Goal: Transaction & Acquisition: Purchase product/service

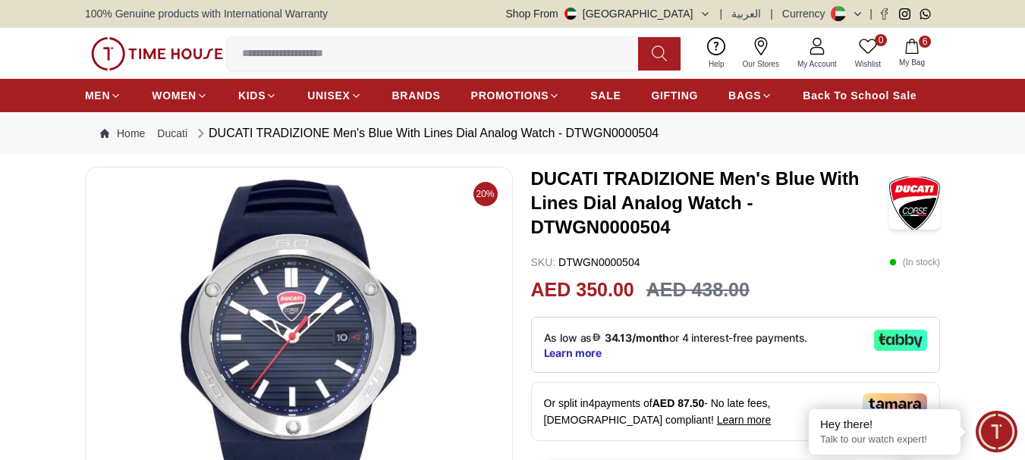
click at [910, 47] on icon "button" at bounding box center [911, 46] width 15 height 15
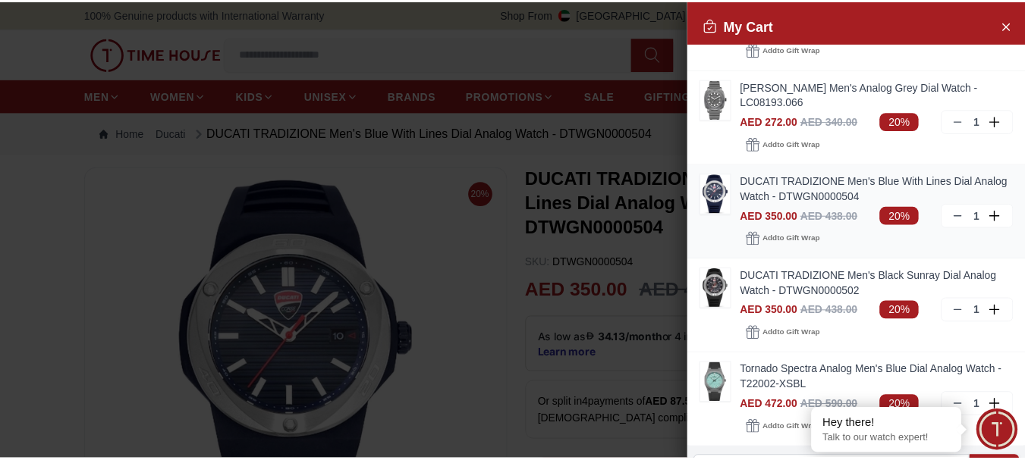
scroll to position [152, 0]
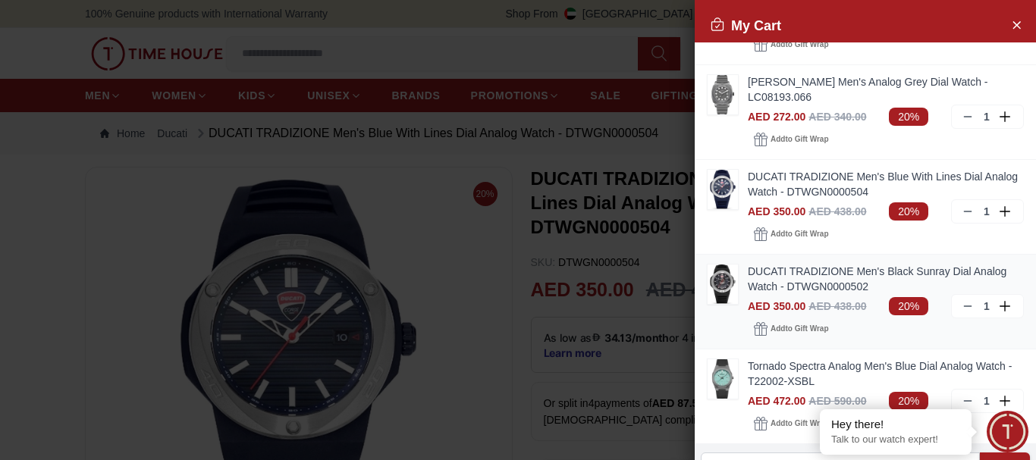
click at [823, 284] on link "DUCATI TRADIZIONE Men's Black Sunray Dial Analog Watch - DTWGN0000502" at bounding box center [886, 279] width 276 height 30
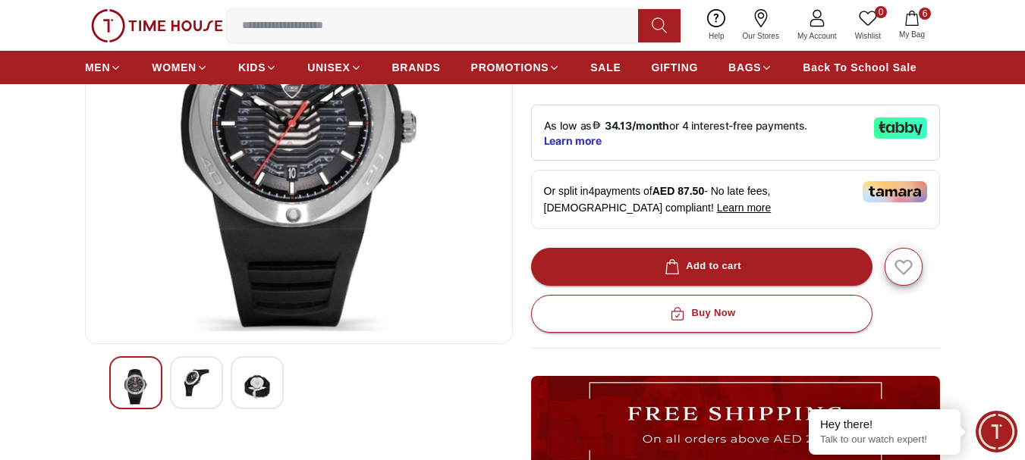
scroll to position [303, 0]
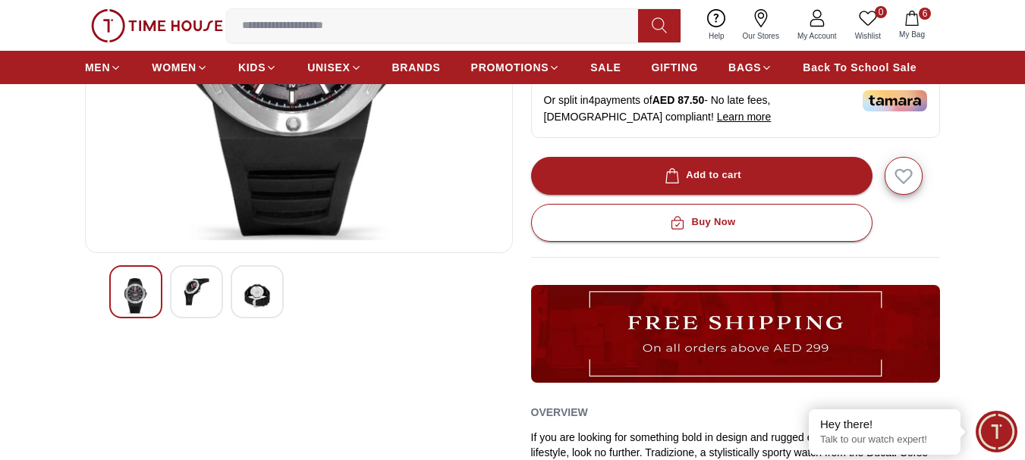
click at [182, 289] on div at bounding box center [196, 292] width 53 height 53
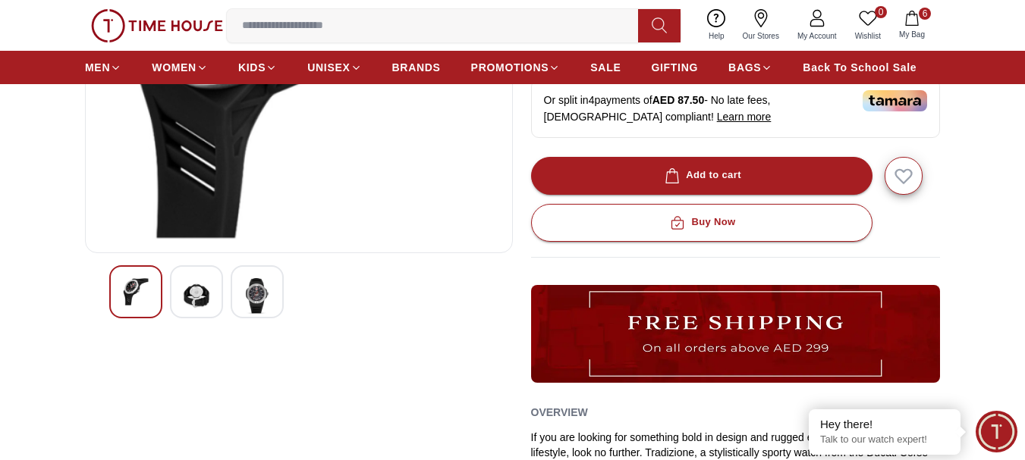
click at [272, 286] on div at bounding box center [257, 292] width 53 height 53
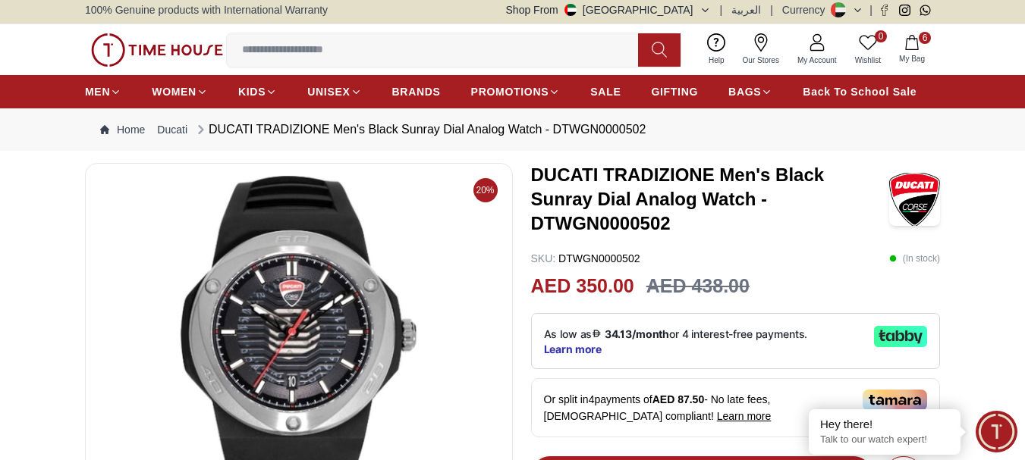
scroll to position [0, 0]
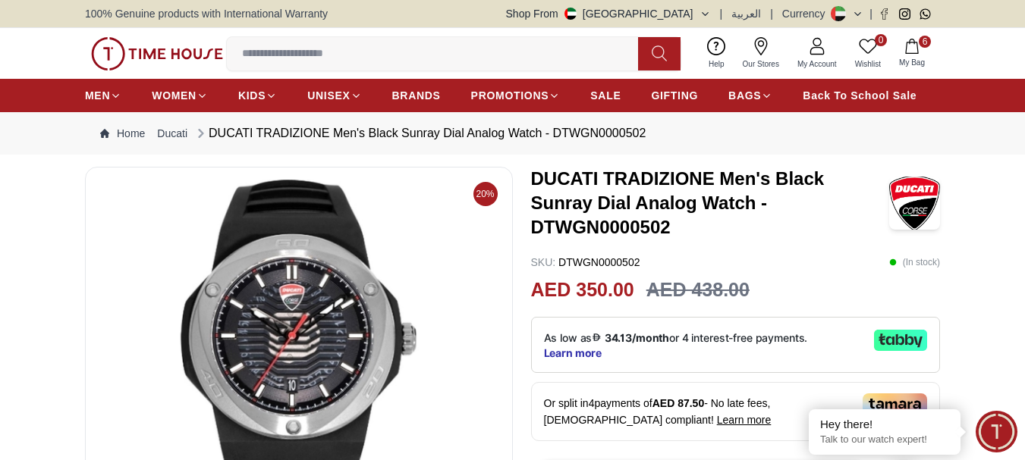
click at [924, 47] on span "6" at bounding box center [925, 42] width 12 height 12
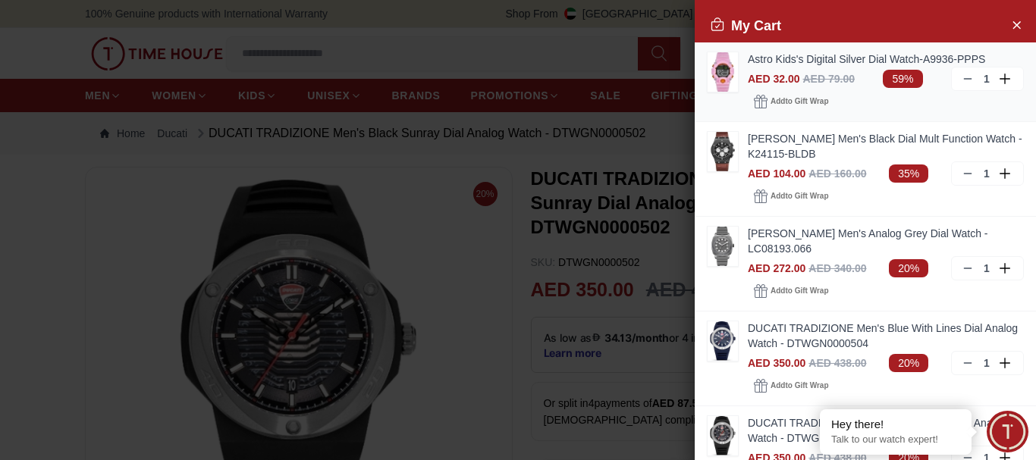
click at [793, 59] on link "Astro Kids's Digital Silver Dial Watch-A9936-PPPS" at bounding box center [886, 59] width 276 height 15
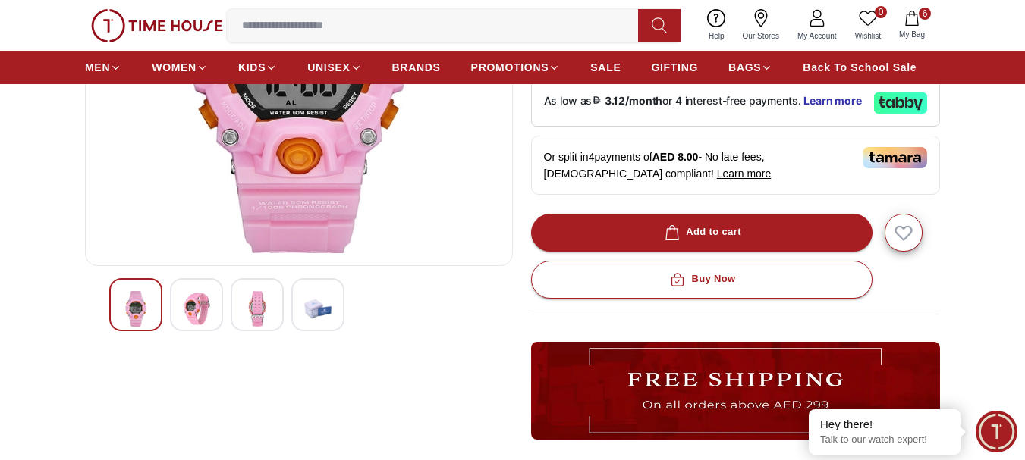
scroll to position [379, 0]
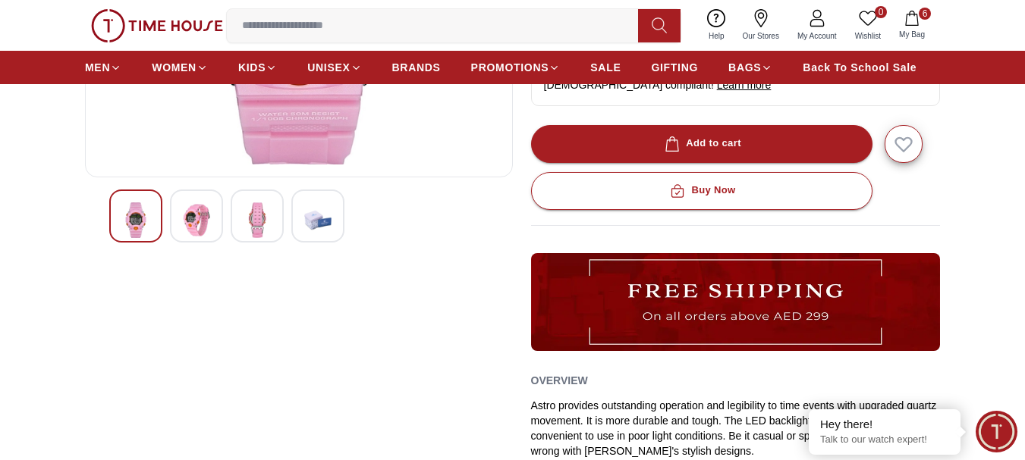
click at [259, 215] on img at bounding box center [257, 221] width 27 height 36
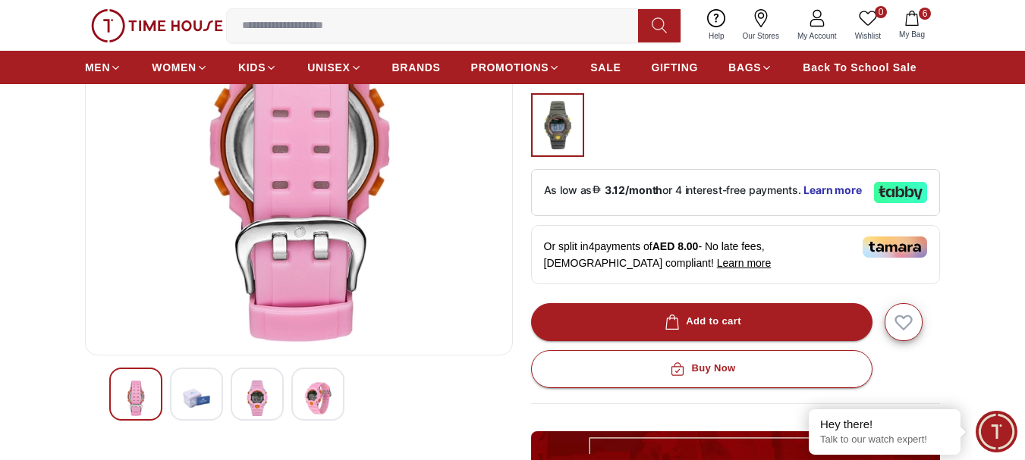
scroll to position [228, 0]
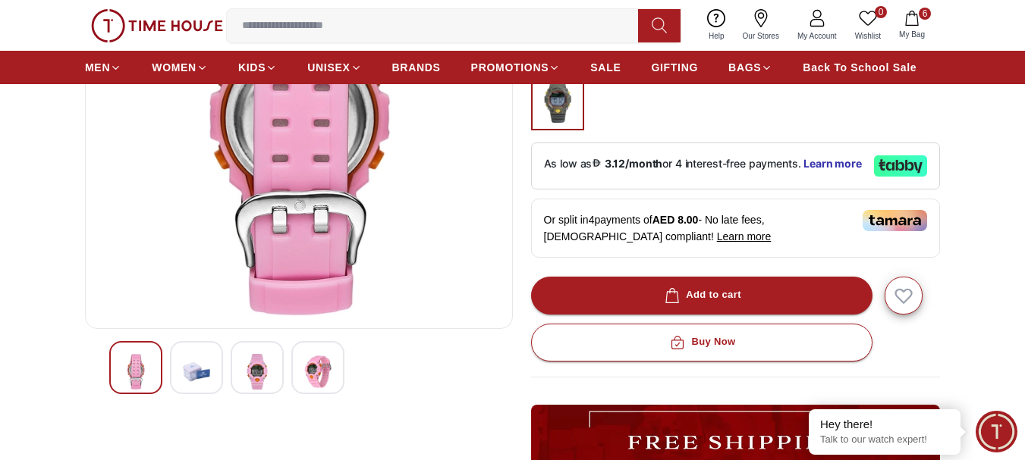
click at [145, 372] on img at bounding box center [135, 372] width 27 height 36
click at [266, 369] on img at bounding box center [257, 372] width 27 height 36
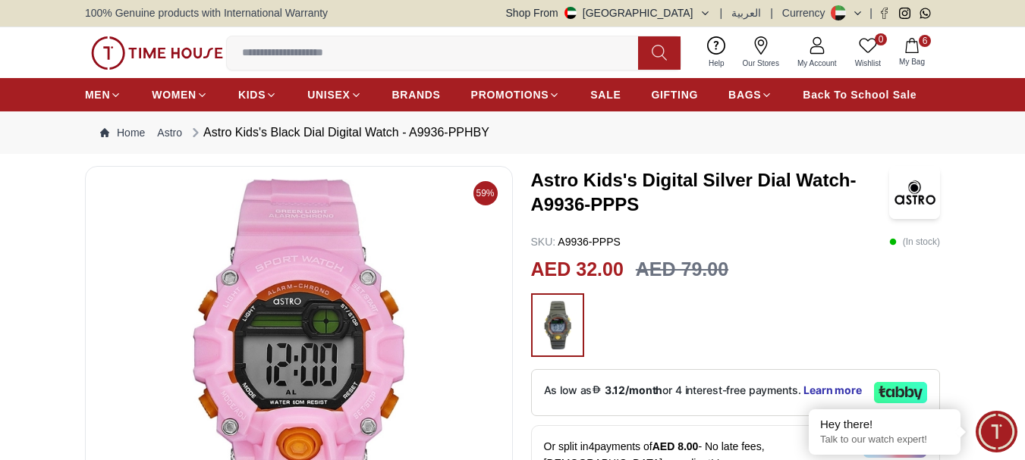
scroll to position [0, 0]
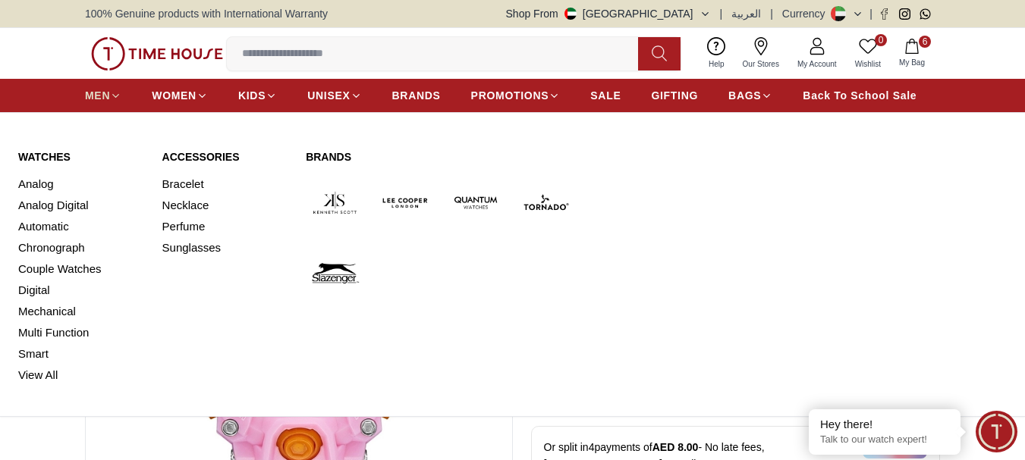
click at [102, 99] on span "MEN" at bounding box center [97, 95] width 25 height 15
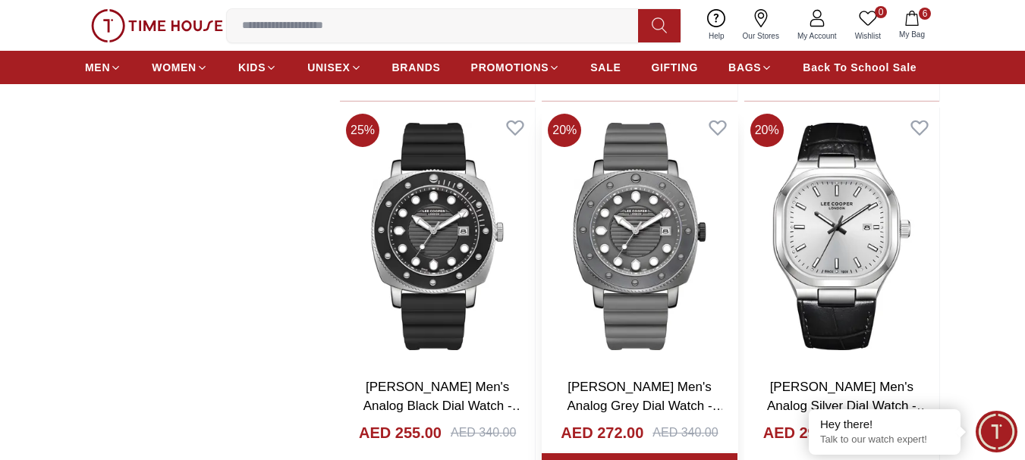
scroll to position [4446, 0]
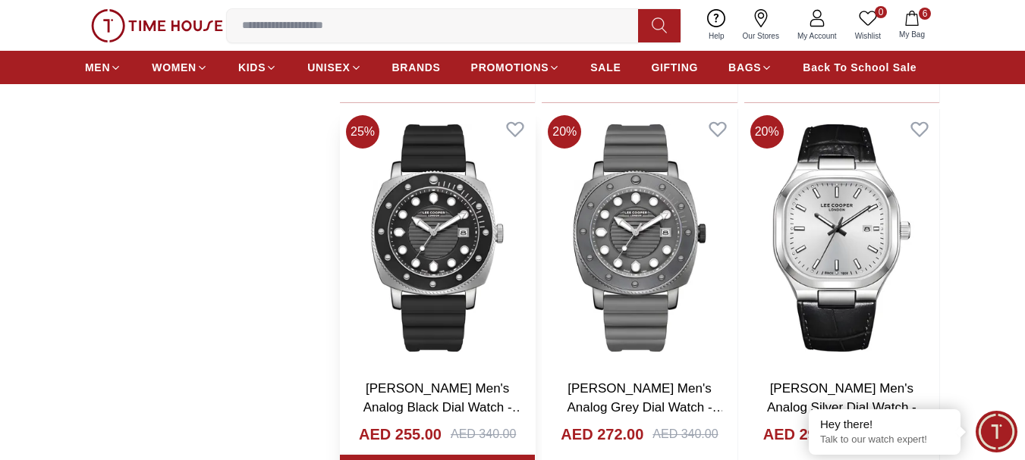
click at [446, 269] on img at bounding box center [437, 238] width 195 height 258
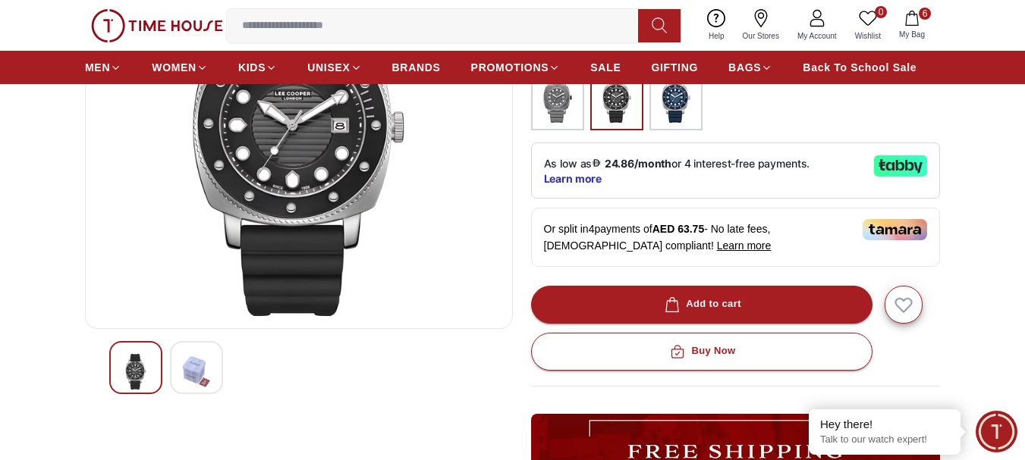
scroll to position [76, 0]
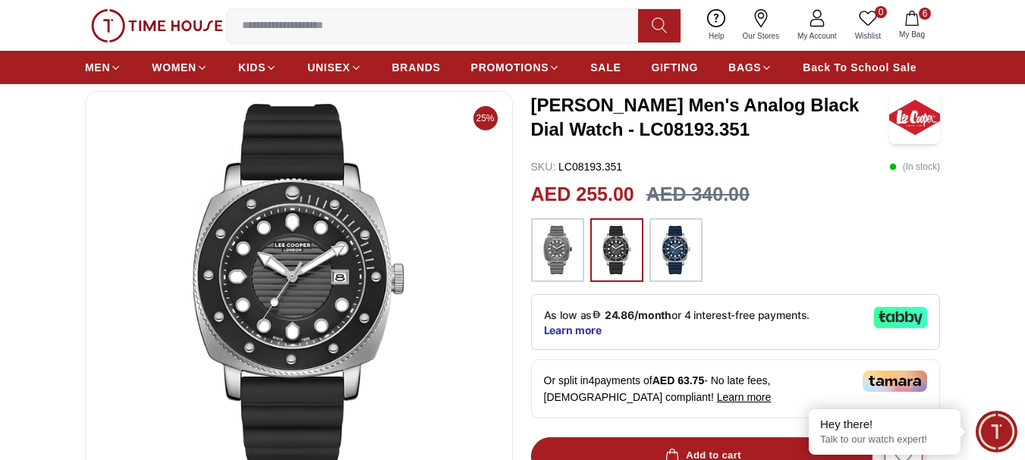
click at [675, 250] on img at bounding box center [676, 250] width 38 height 49
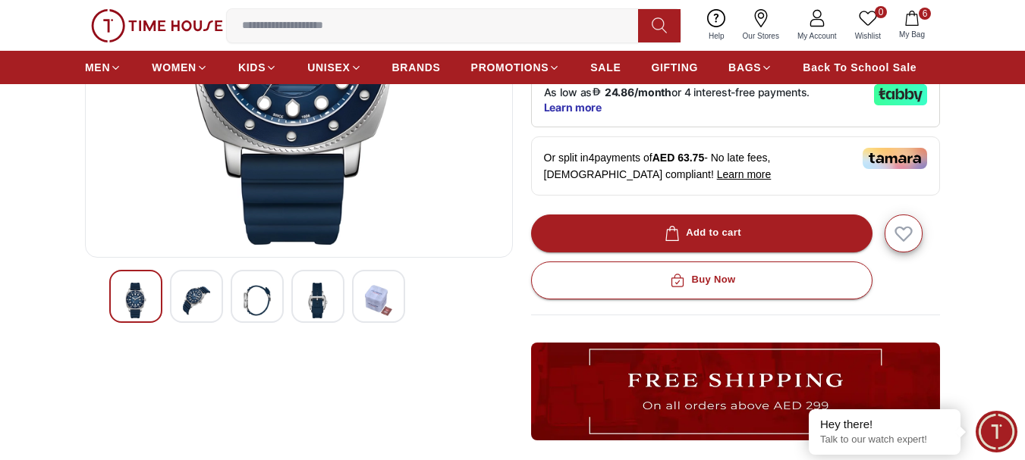
scroll to position [152, 0]
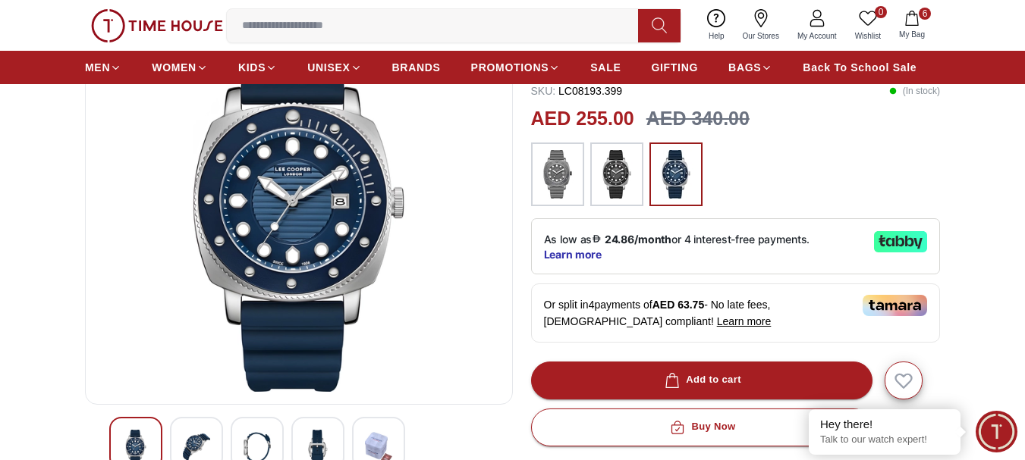
click at [626, 183] on img at bounding box center [617, 174] width 38 height 49
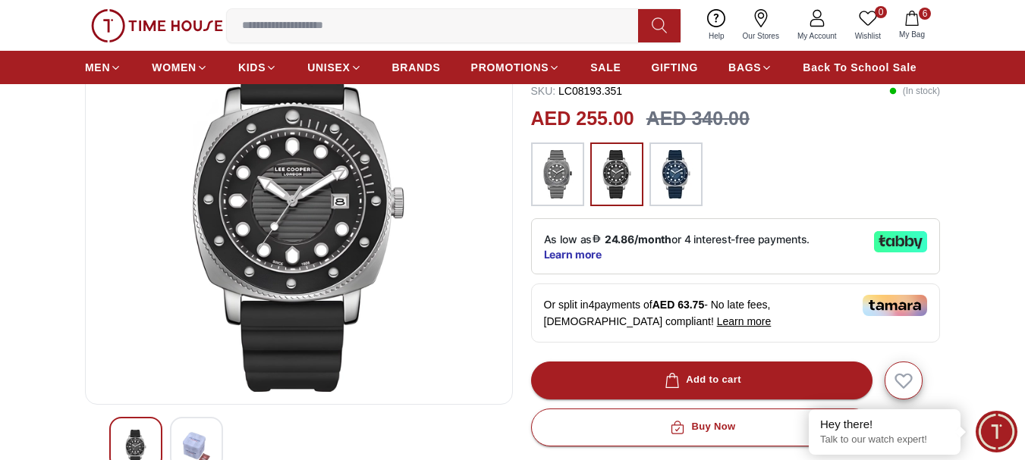
click at [693, 181] on img at bounding box center [676, 174] width 38 height 49
click at [561, 173] on img at bounding box center [558, 174] width 38 height 49
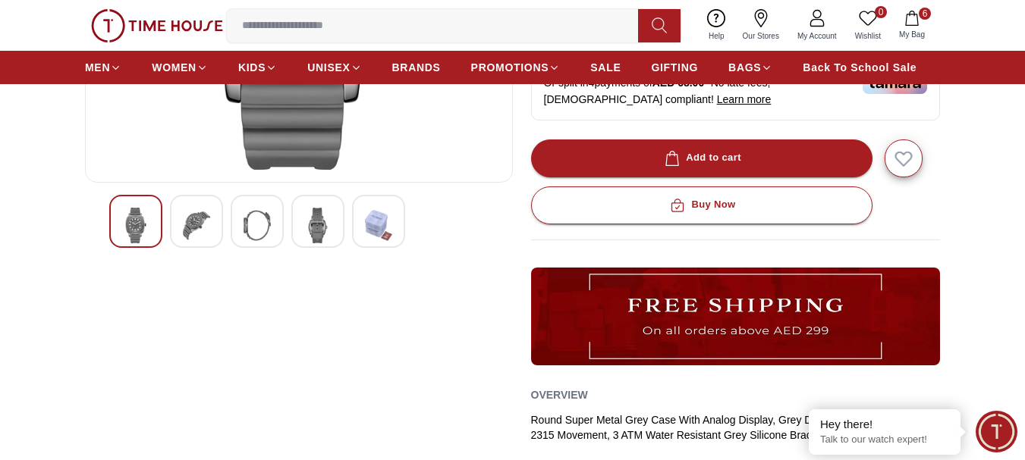
scroll to position [379, 0]
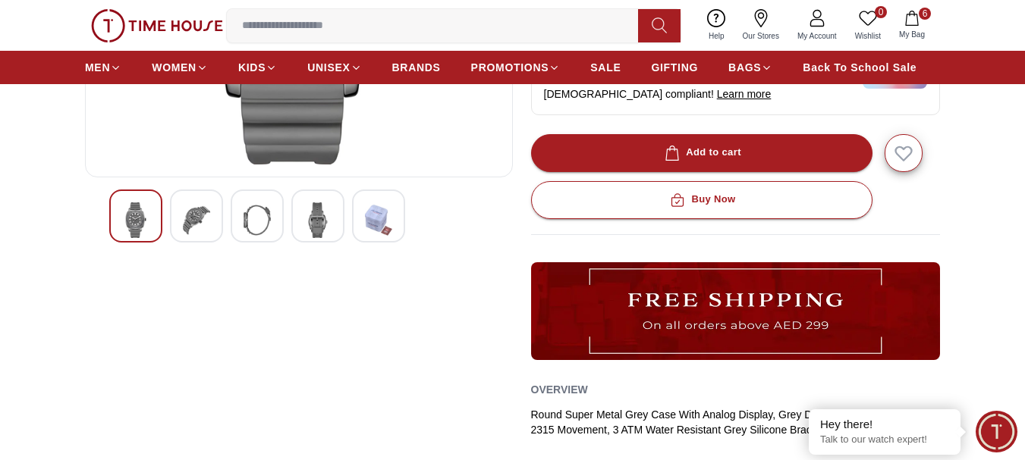
click at [316, 222] on img at bounding box center [317, 221] width 27 height 36
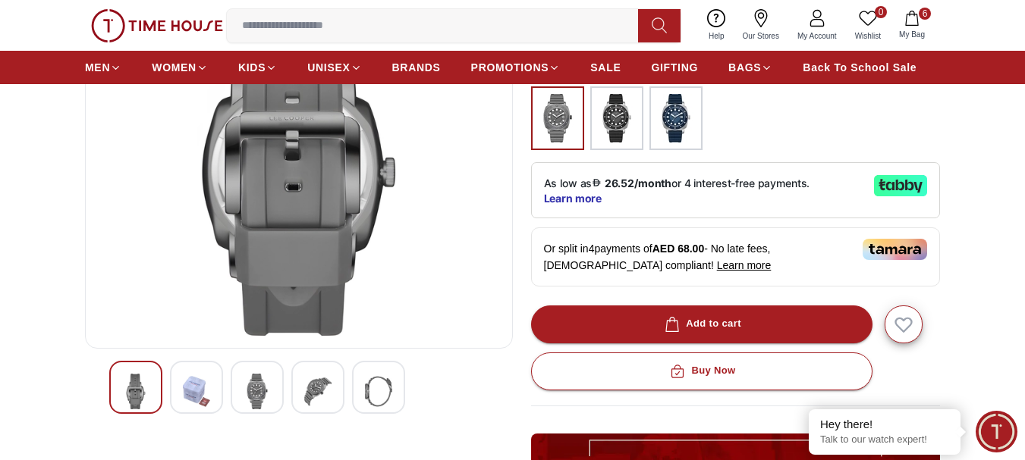
scroll to position [228, 0]
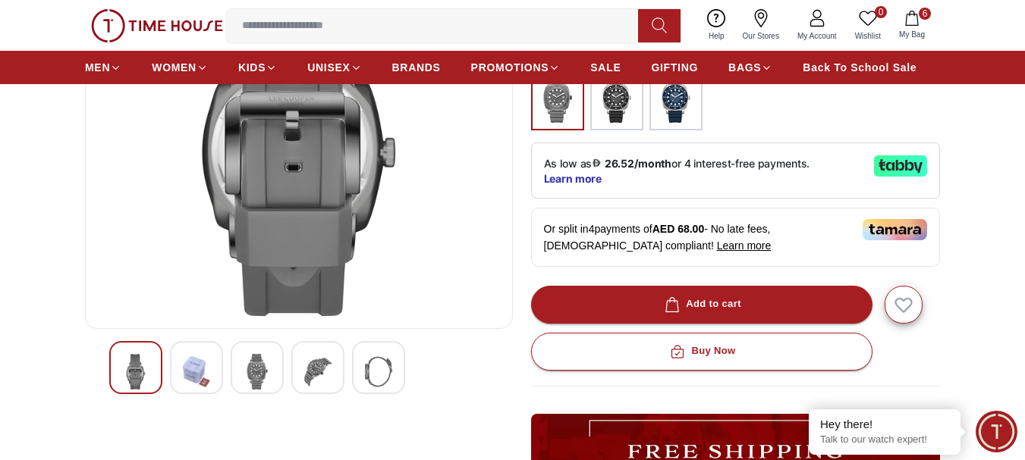
click at [257, 364] on img at bounding box center [257, 372] width 27 height 36
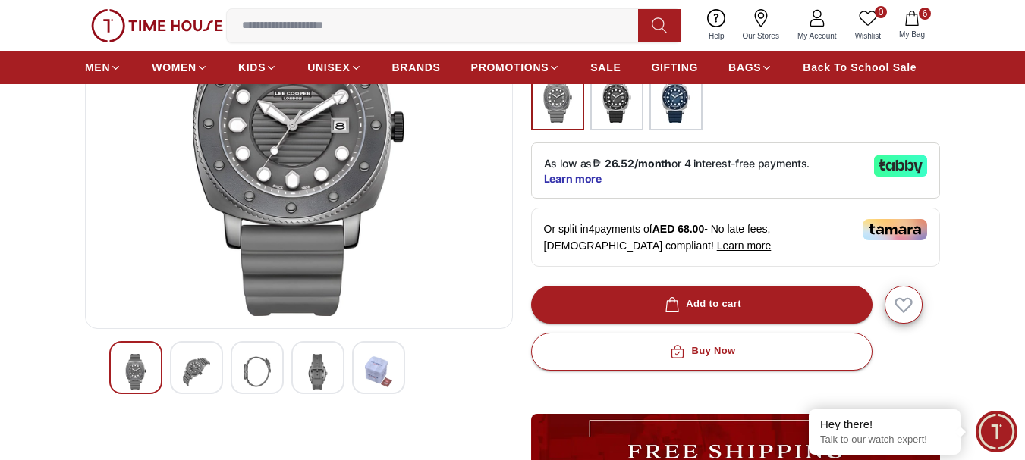
click at [319, 376] on img at bounding box center [317, 372] width 27 height 36
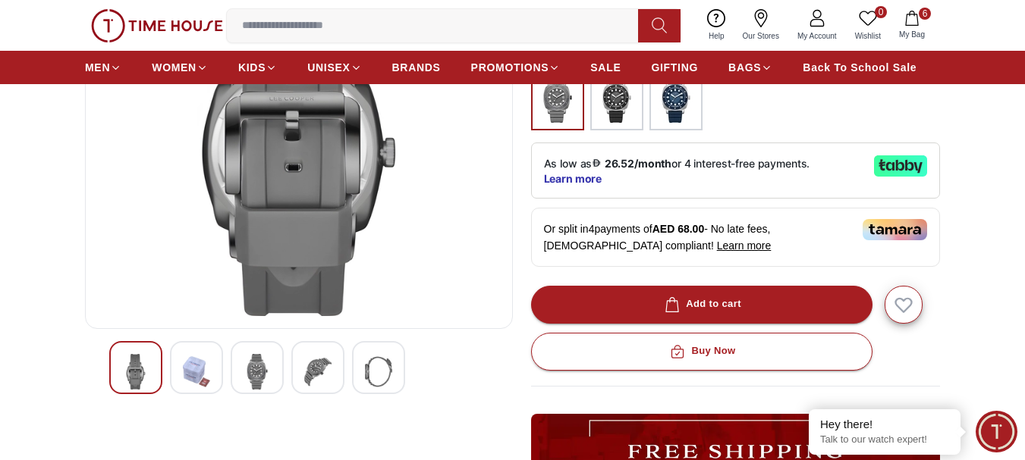
click at [270, 375] on div at bounding box center [257, 367] width 53 height 53
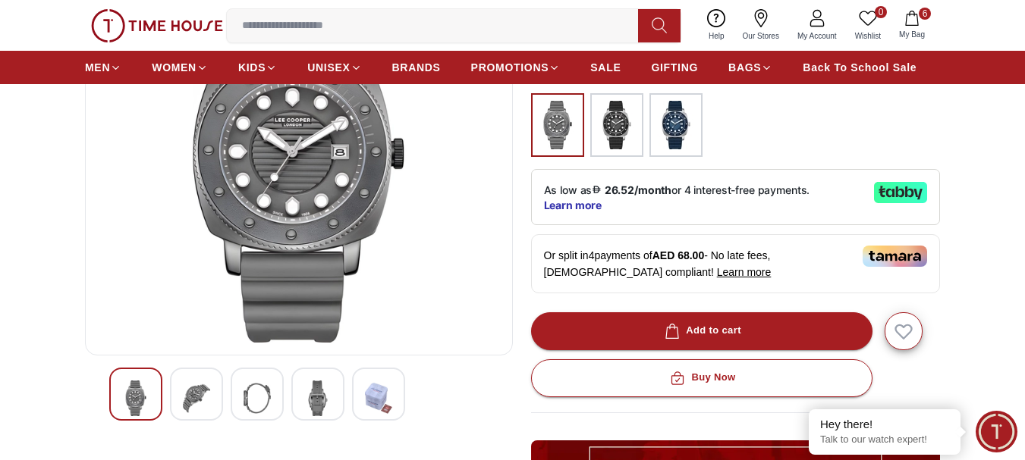
scroll to position [303, 0]
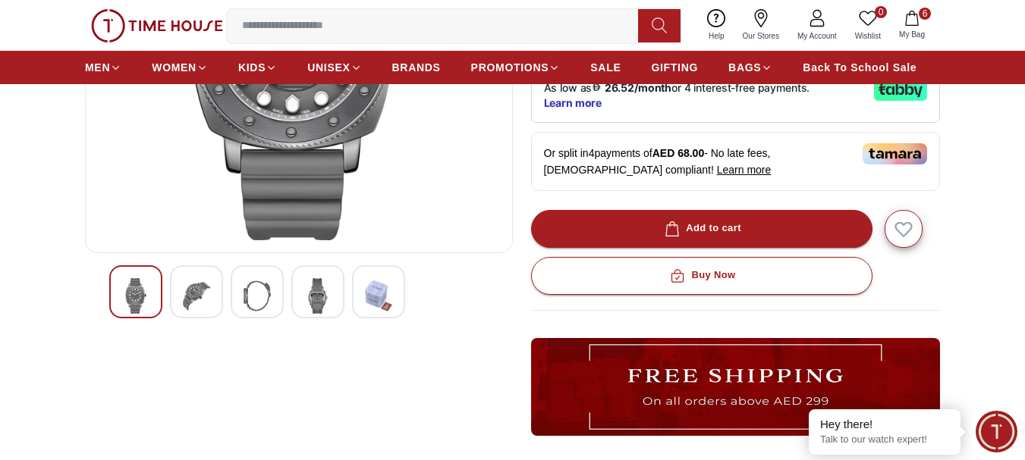
click at [321, 288] on img at bounding box center [317, 296] width 27 height 36
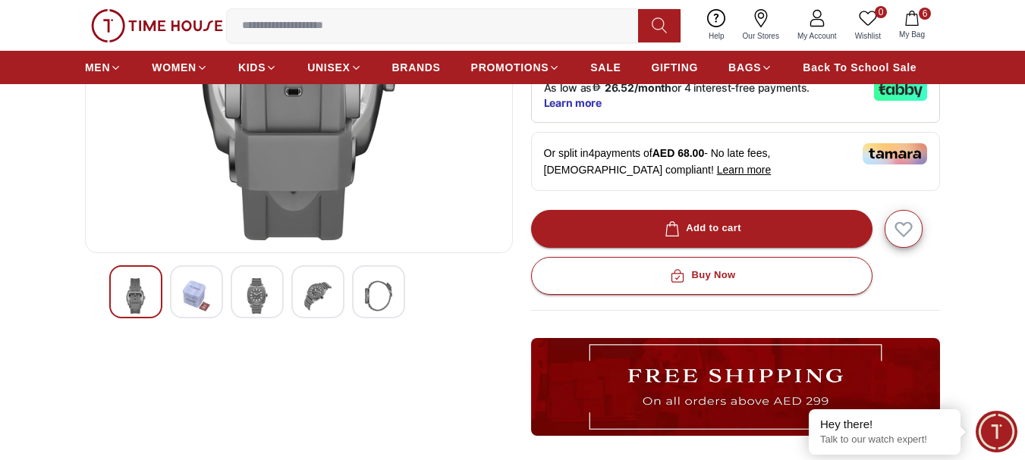
click at [253, 299] on img at bounding box center [257, 296] width 27 height 36
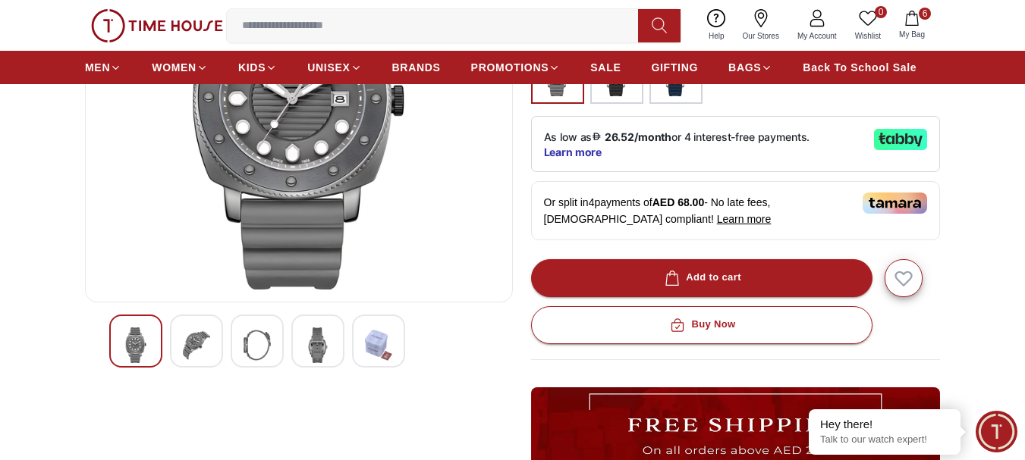
scroll to position [228, 0]
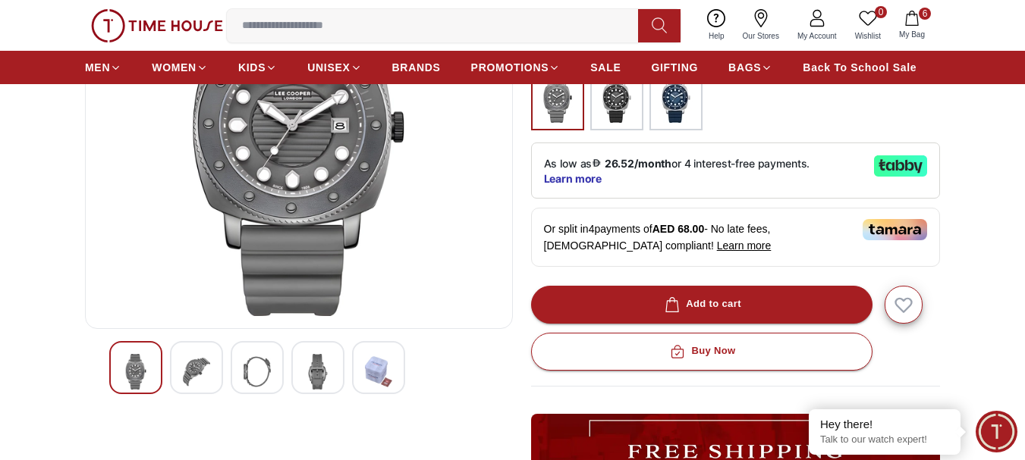
click at [121, 366] on div at bounding box center [135, 367] width 53 height 53
click at [200, 366] on img at bounding box center [196, 372] width 27 height 36
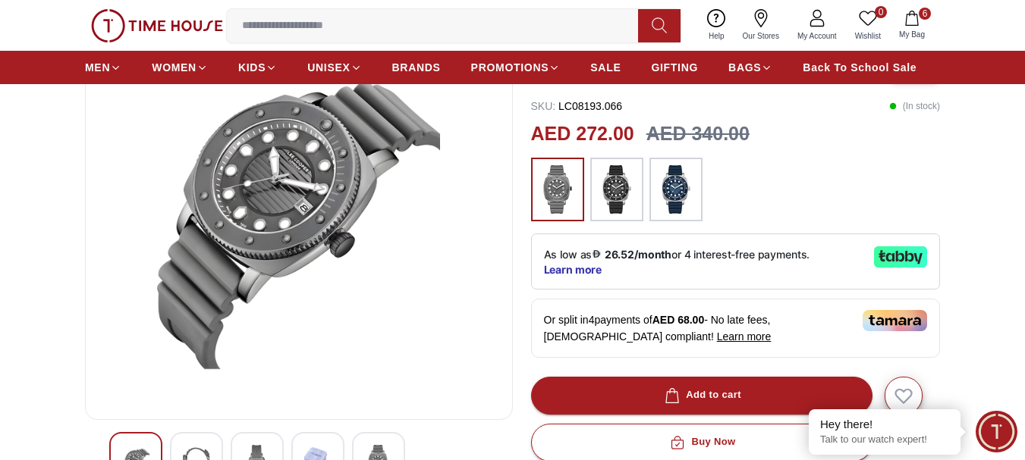
scroll to position [0, 0]
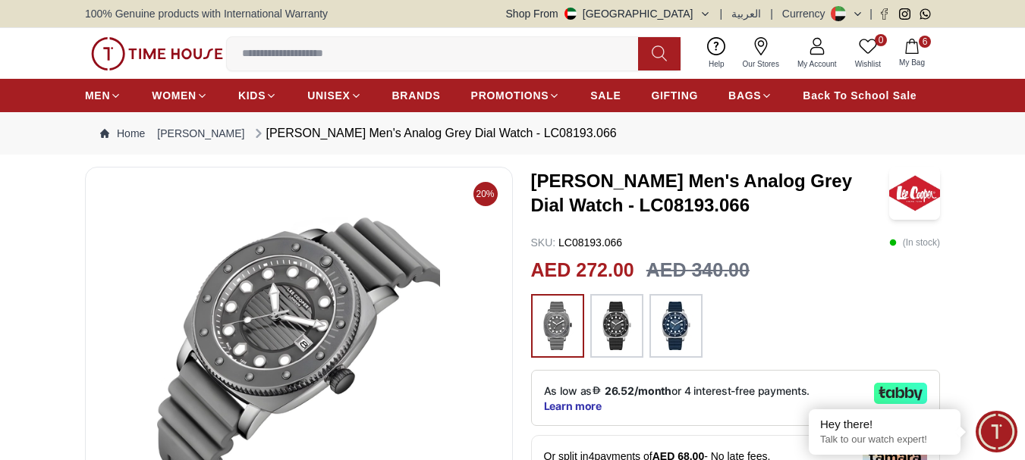
click at [271, 52] on input at bounding box center [438, 54] width 423 height 30
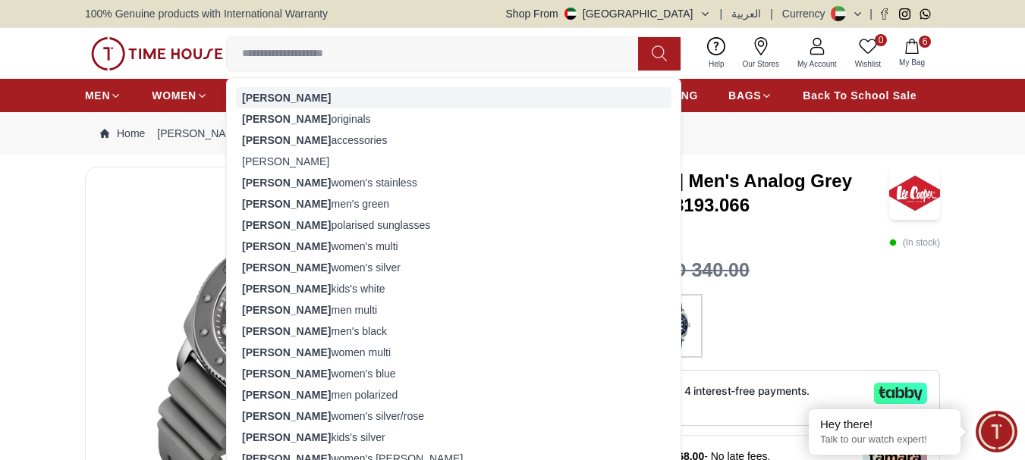
click at [280, 96] on strong "[PERSON_NAME]" at bounding box center [286, 98] width 89 height 12
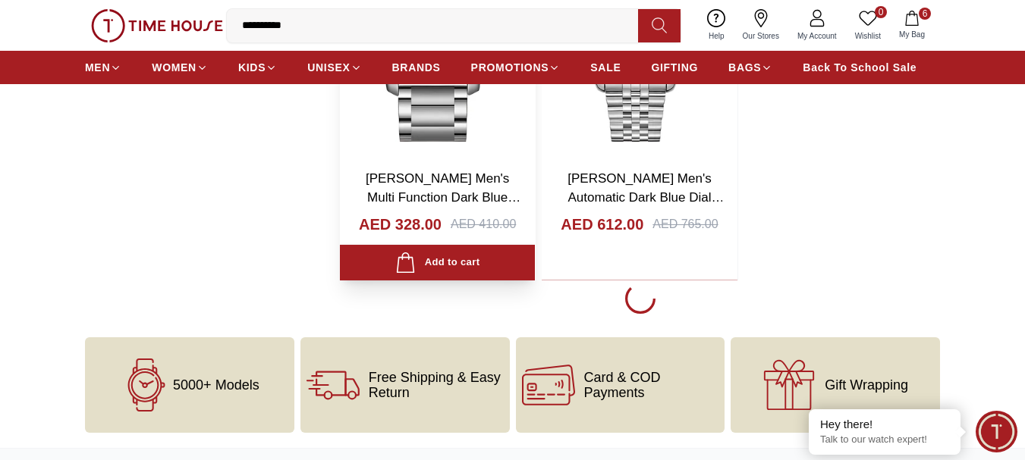
scroll to position [2655, 0]
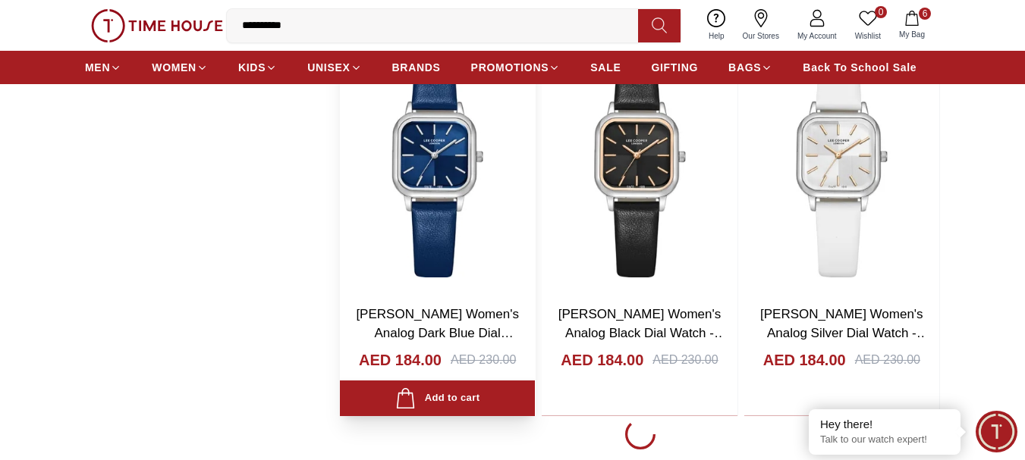
scroll to position [7511, 0]
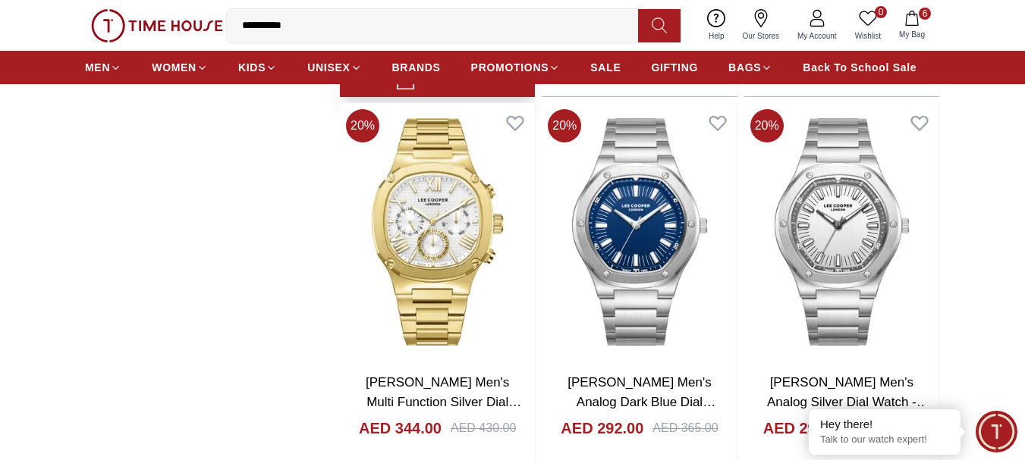
scroll to position [8269, 0]
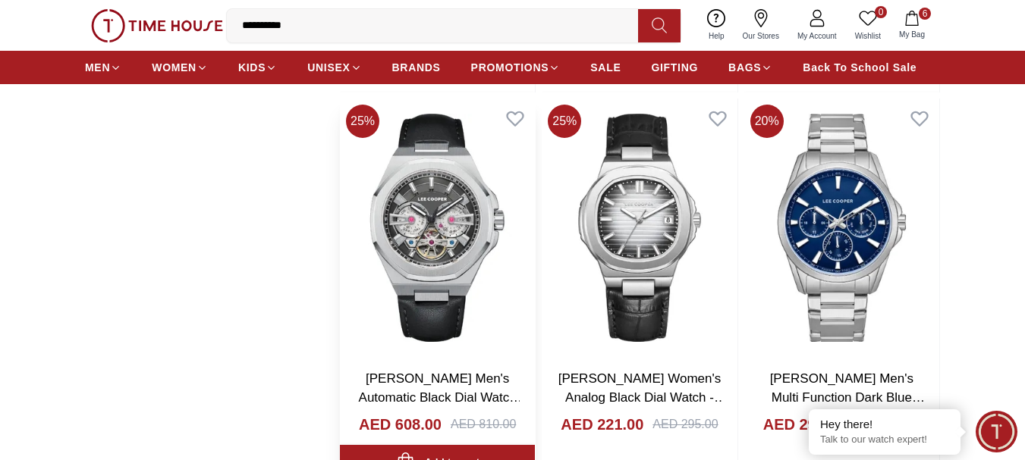
scroll to position [10621, 0]
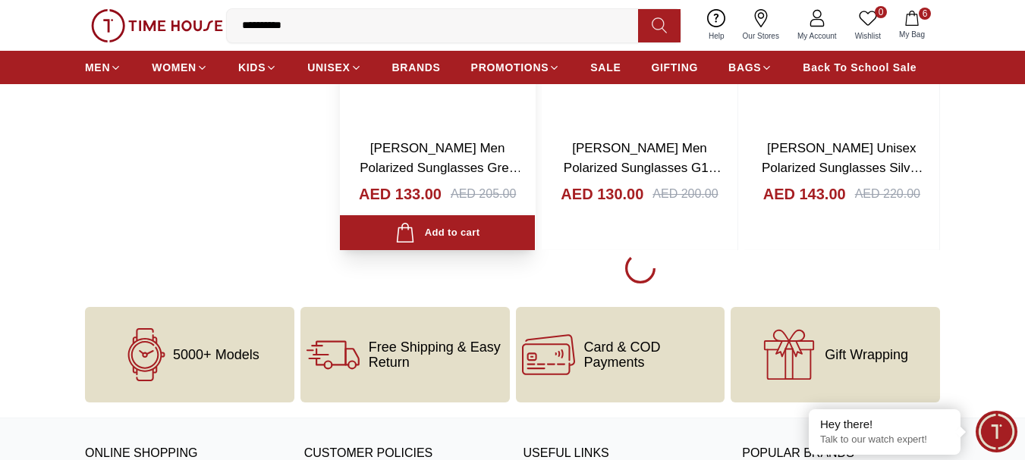
scroll to position [15552, 0]
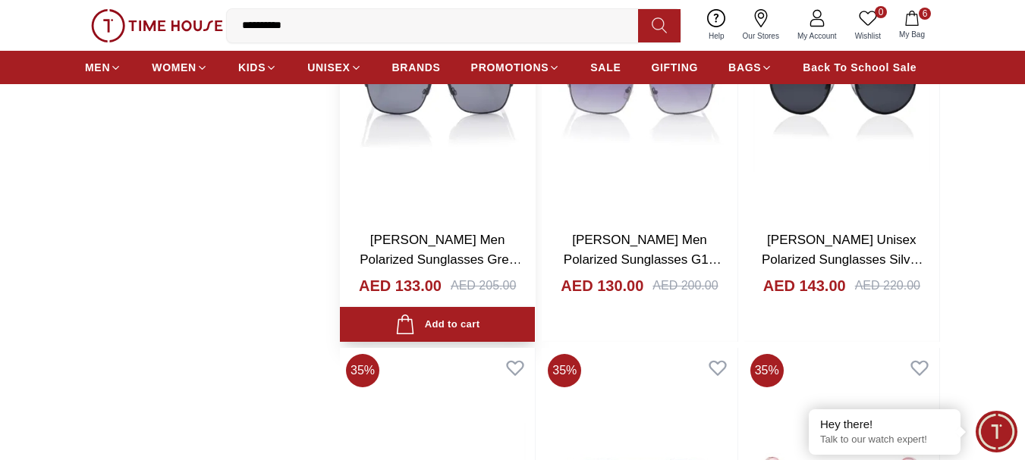
scroll to position [15438, 0]
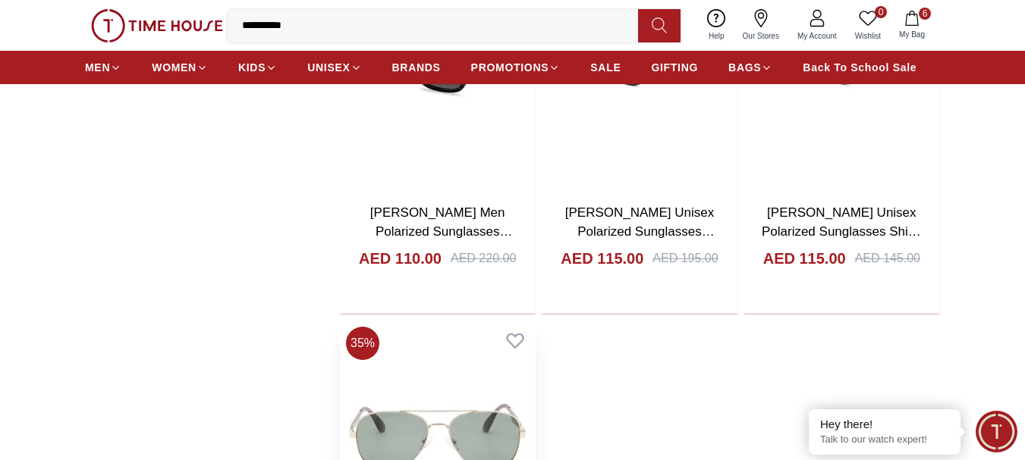
scroll to position [20635, 0]
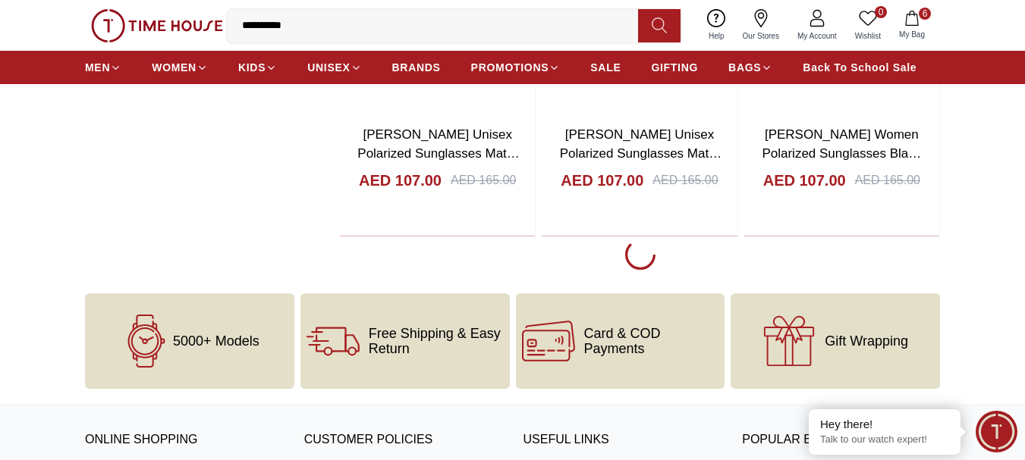
scroll to position [23669, 0]
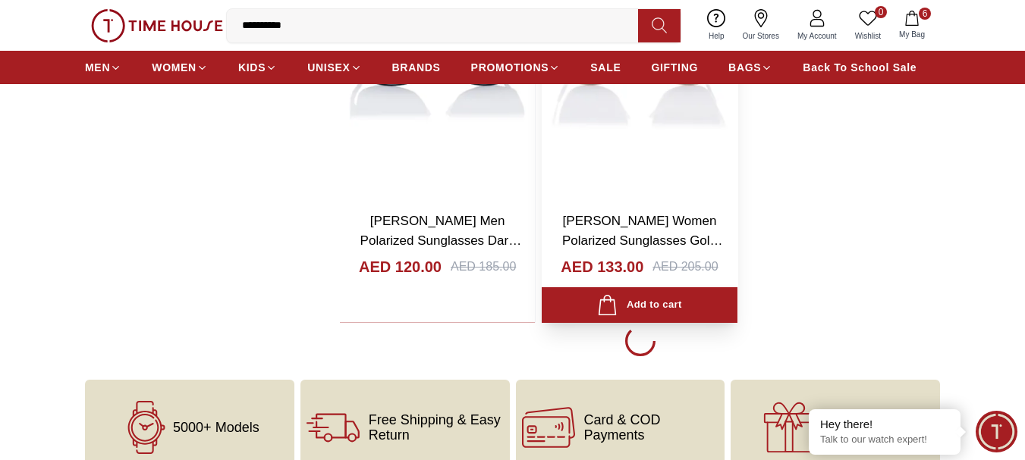
scroll to position [26173, 0]
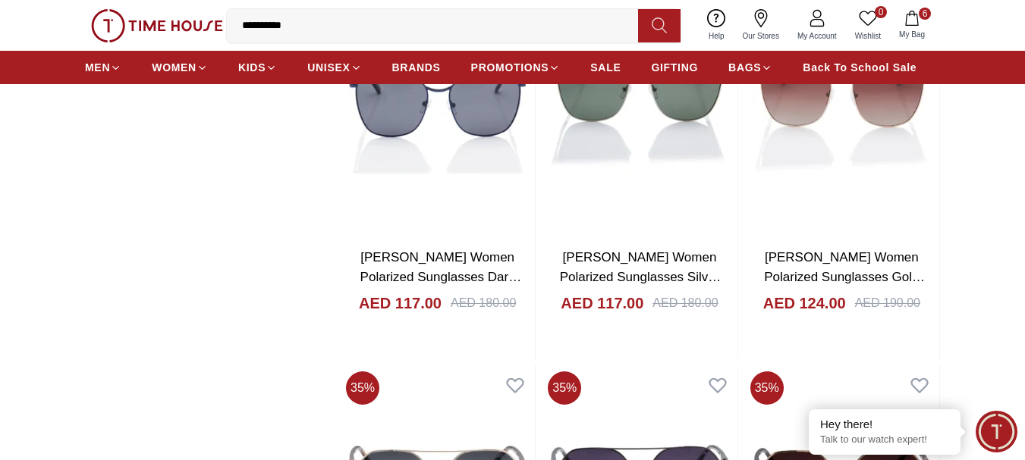
scroll to position [24352, 0]
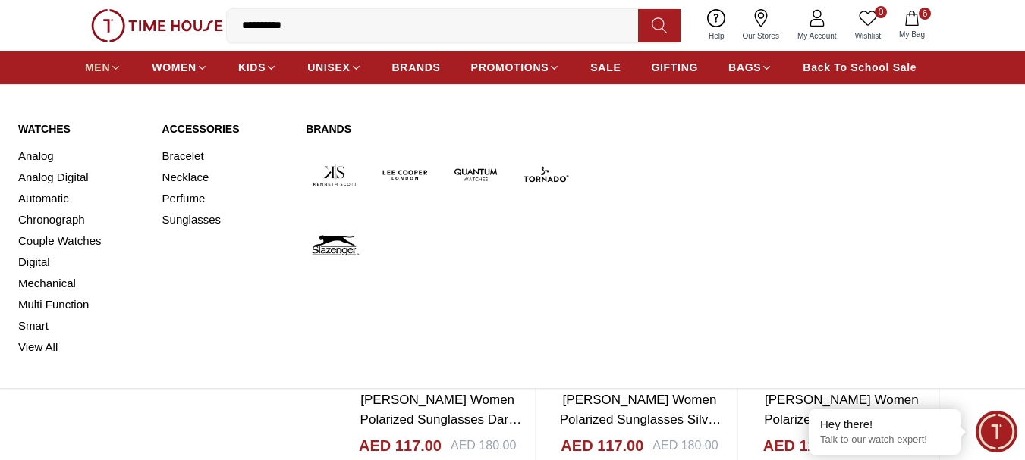
click at [104, 66] on span "MEN" at bounding box center [97, 67] width 25 height 15
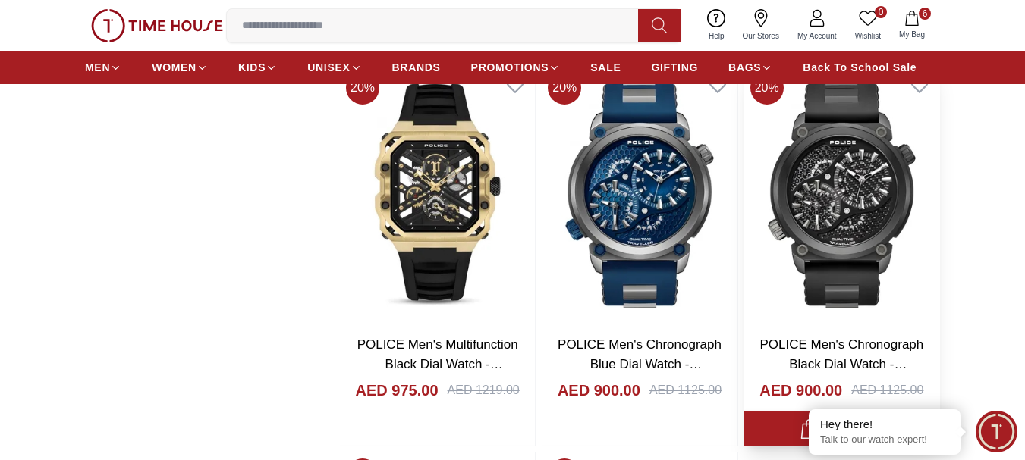
scroll to position [2124, 0]
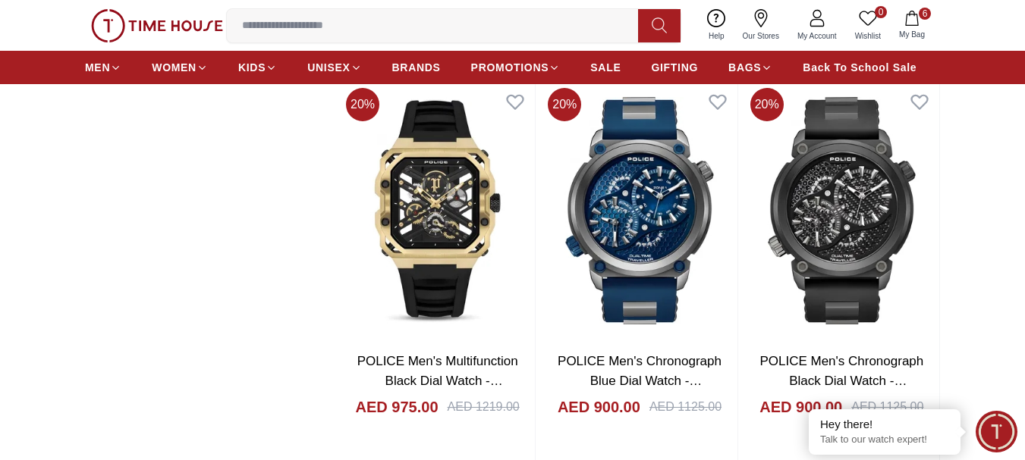
click at [280, 25] on input at bounding box center [438, 26] width 423 height 30
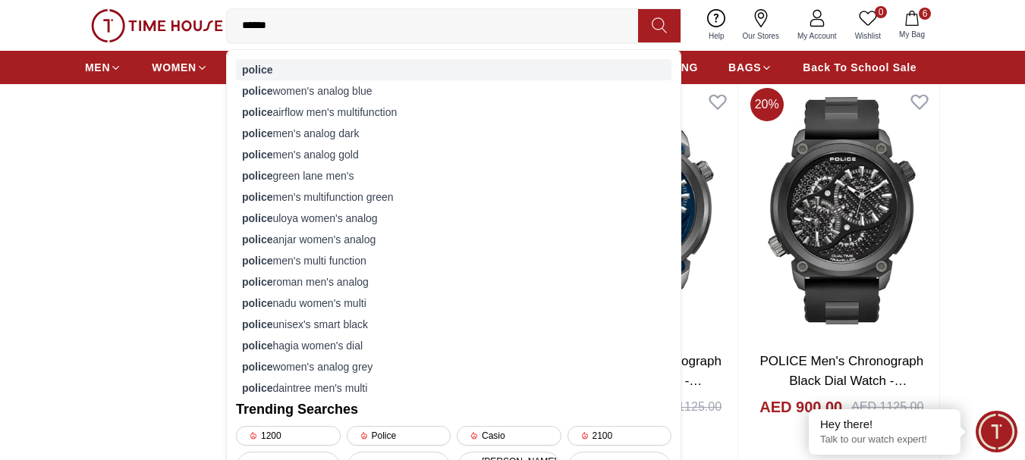
type input "******"
click at [263, 67] on strong "police" at bounding box center [257, 70] width 30 height 12
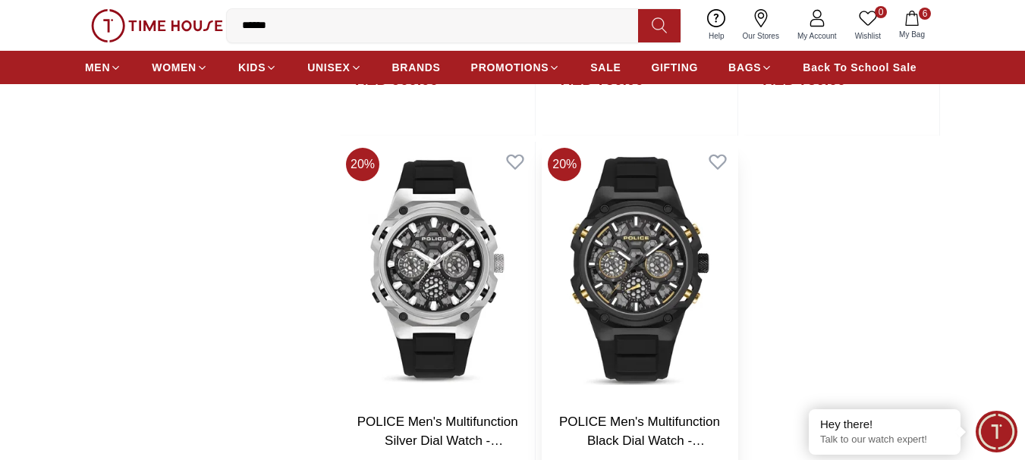
scroll to position [2504, 0]
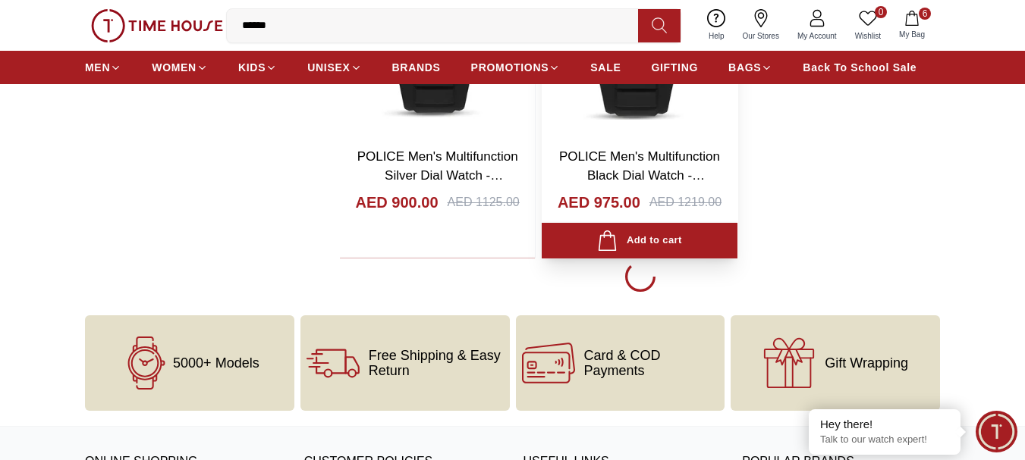
scroll to position [2731, 0]
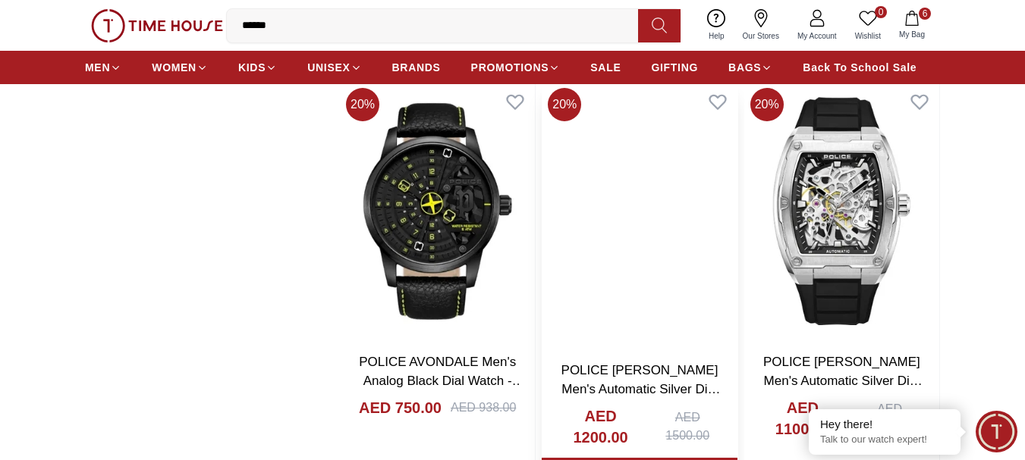
scroll to position [7586, 0]
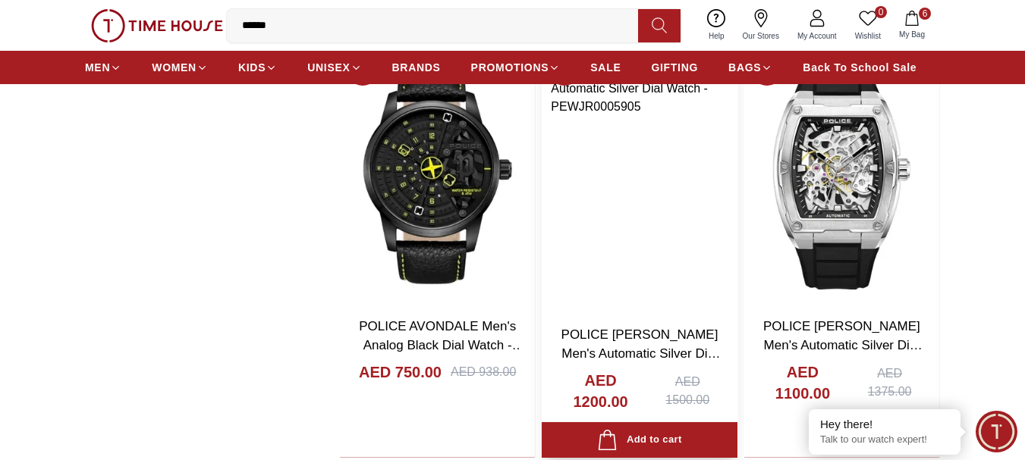
scroll to position [7625, 0]
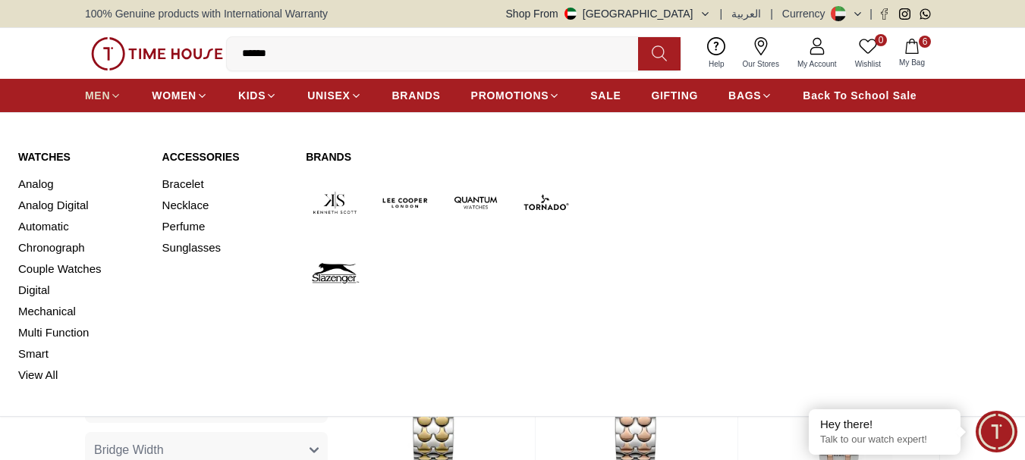
click at [96, 93] on span "MEN" at bounding box center [97, 95] width 25 height 15
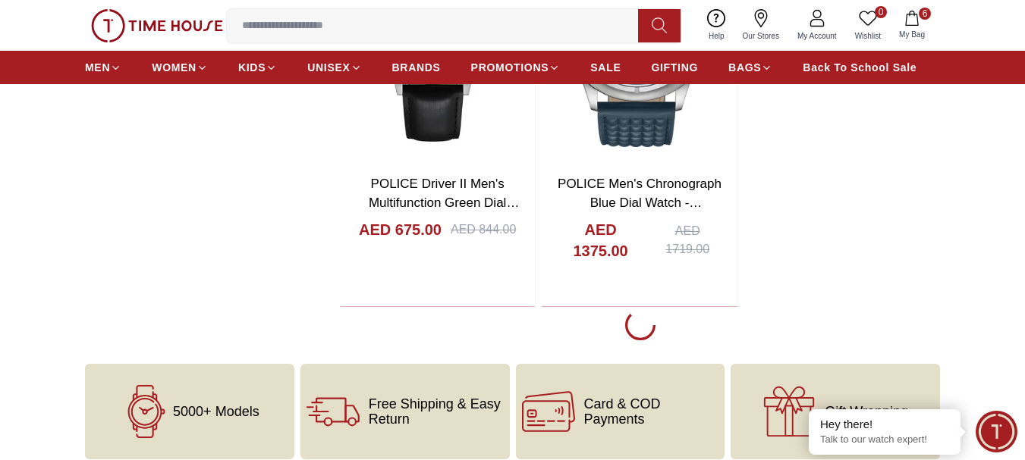
scroll to position [2731, 0]
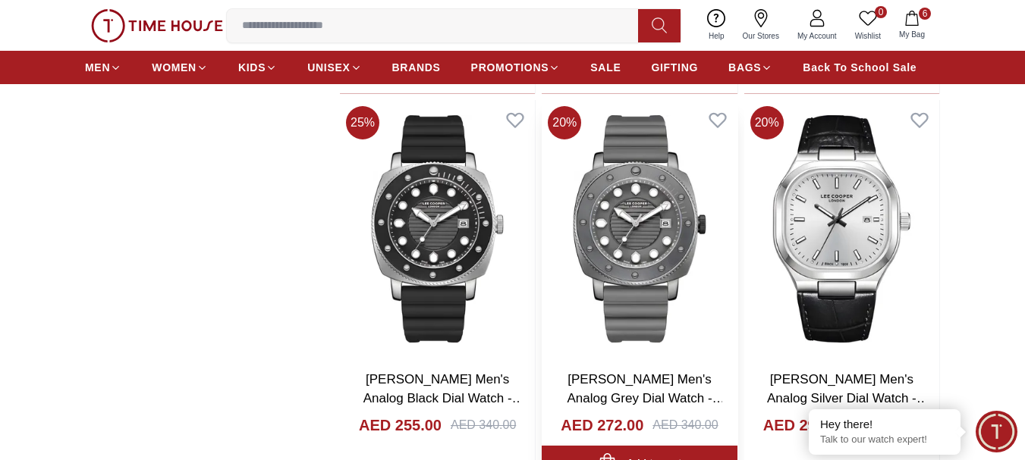
scroll to position [4476, 0]
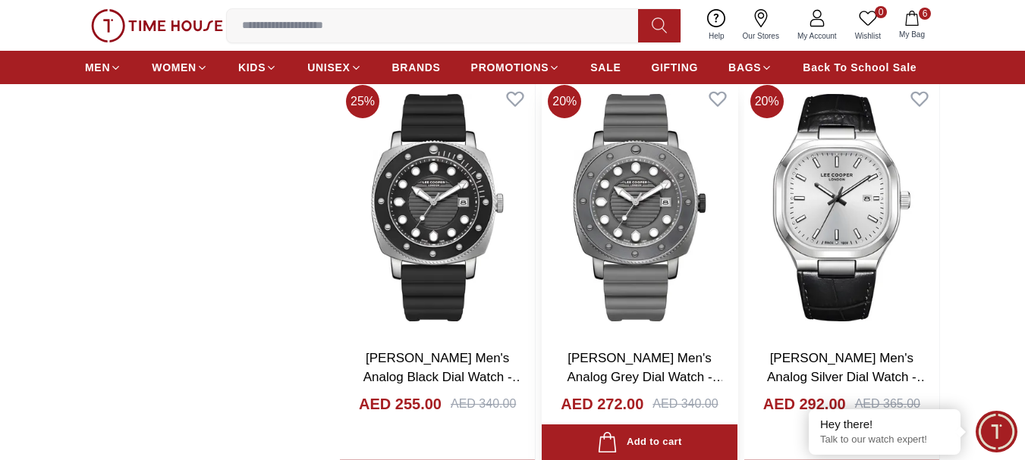
click at [642, 228] on img at bounding box center [639, 208] width 195 height 258
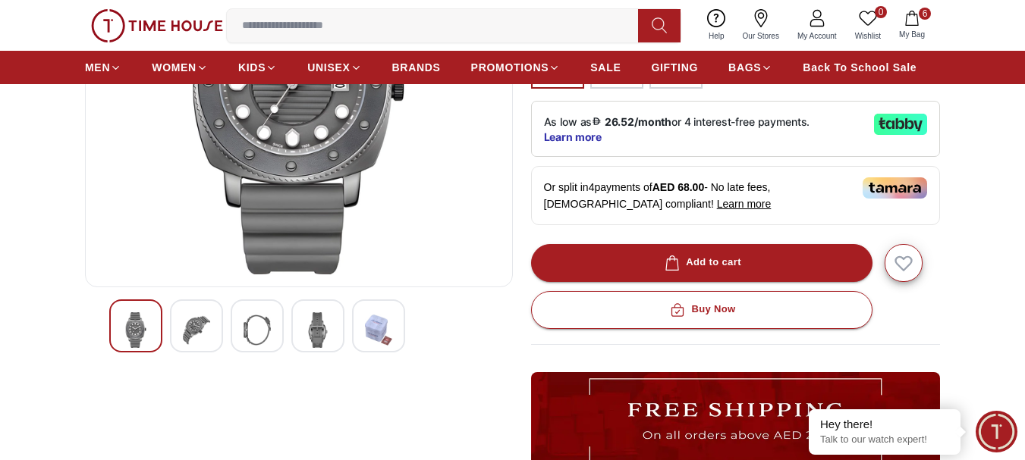
scroll to position [379, 0]
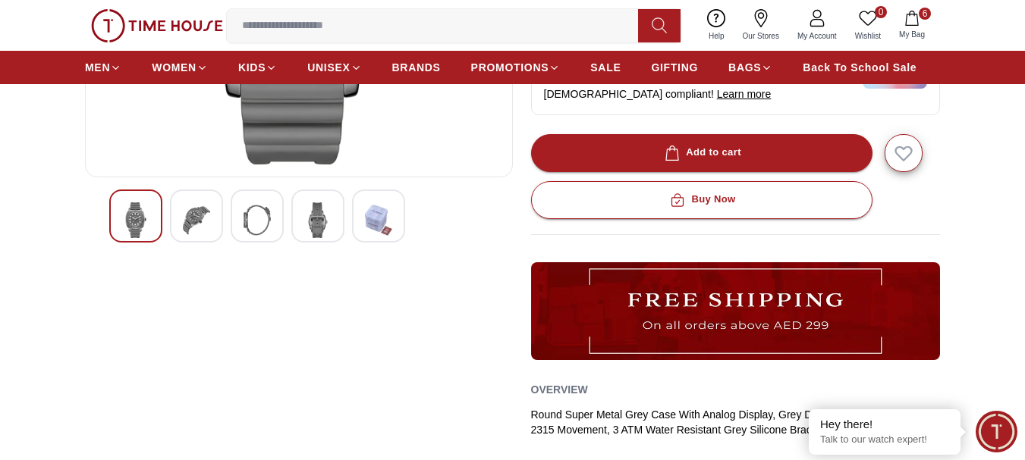
click at [200, 223] on img at bounding box center [196, 221] width 27 height 36
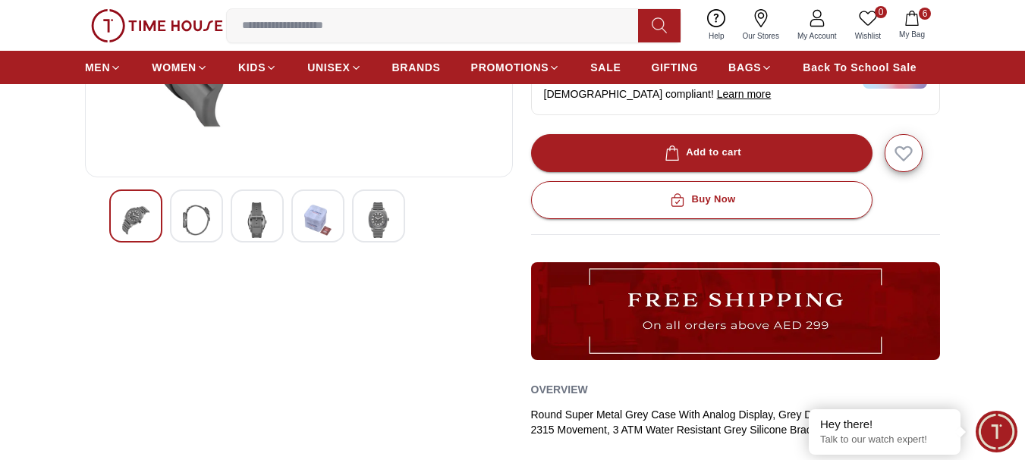
click at [262, 222] on img at bounding box center [257, 221] width 27 height 36
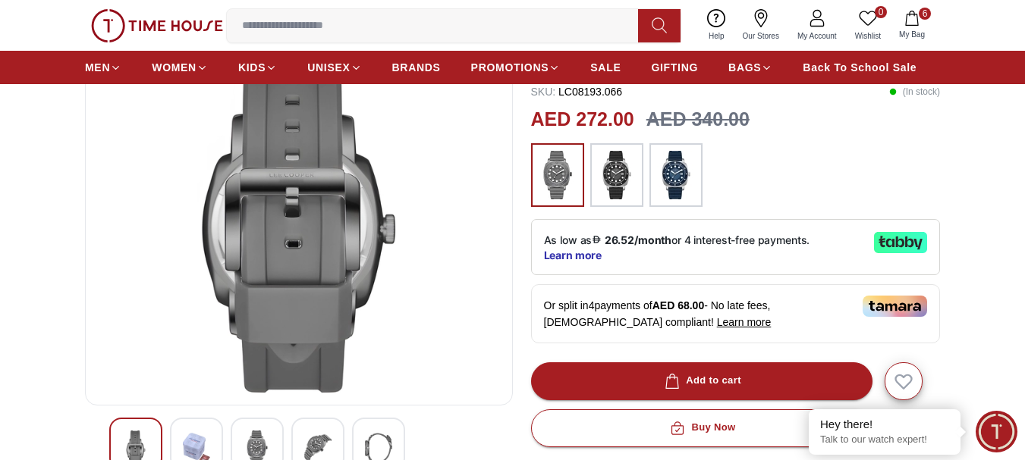
scroll to position [152, 0]
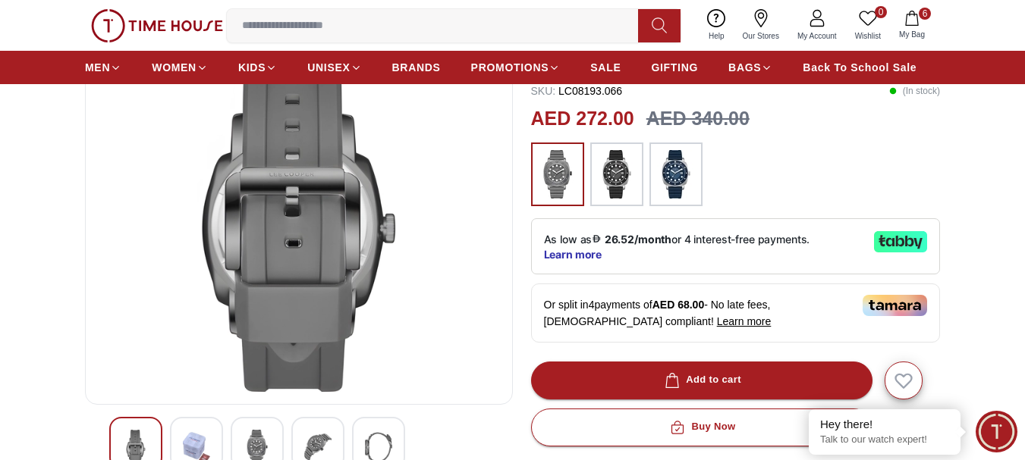
click at [314, 438] on img at bounding box center [317, 448] width 27 height 36
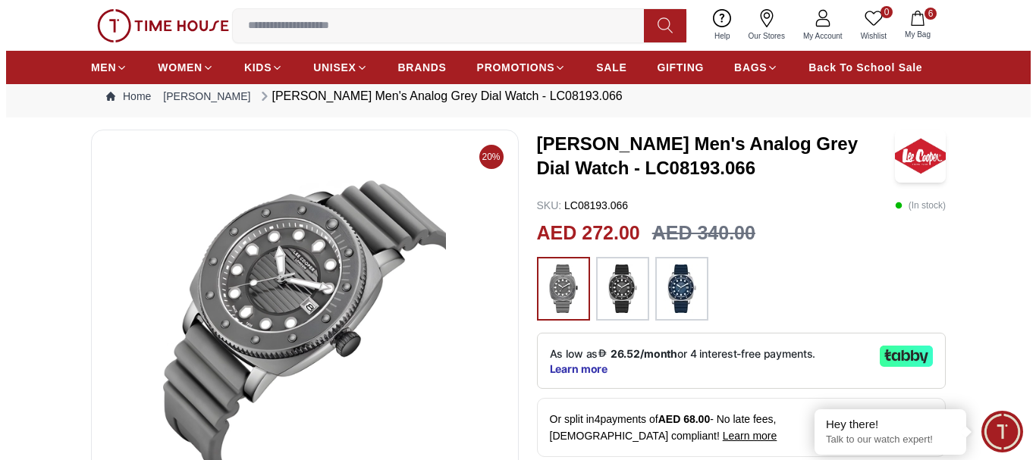
scroll to position [0, 0]
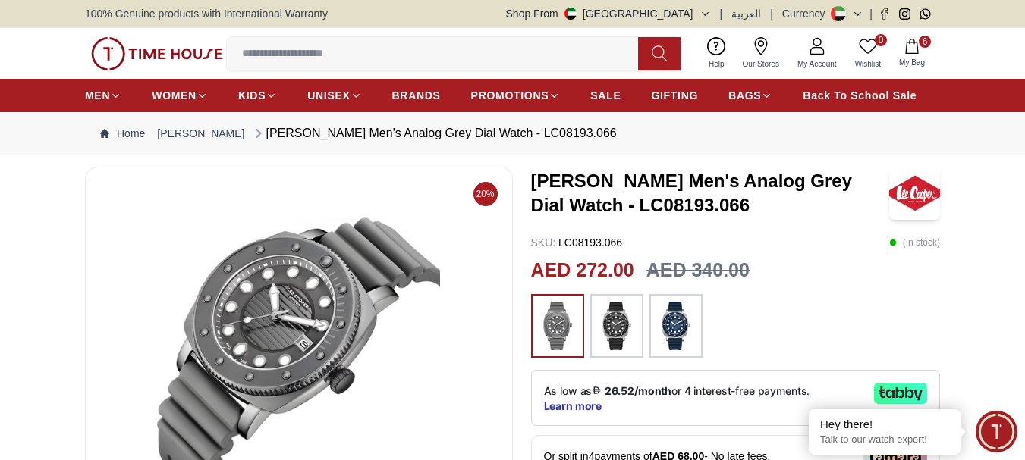
click at [913, 53] on icon "button" at bounding box center [911, 46] width 13 height 15
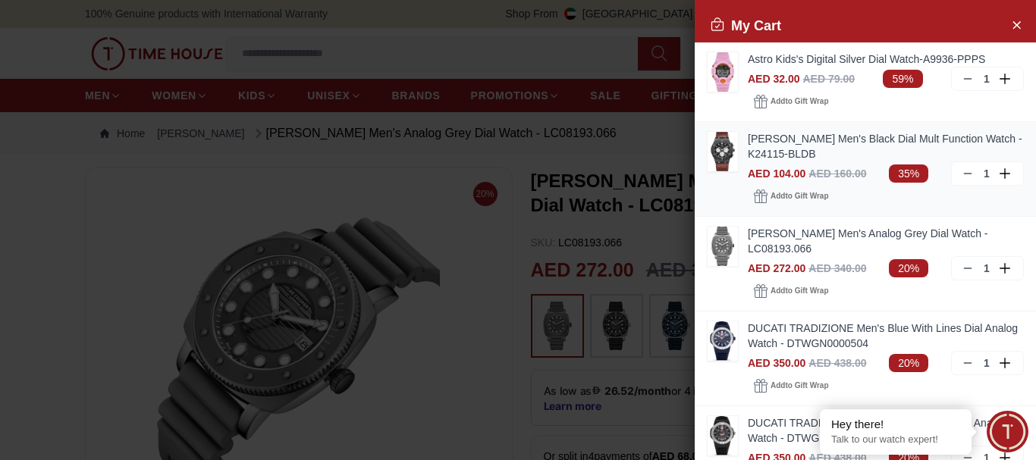
click at [962, 173] on icon at bounding box center [968, 174] width 12 height 12
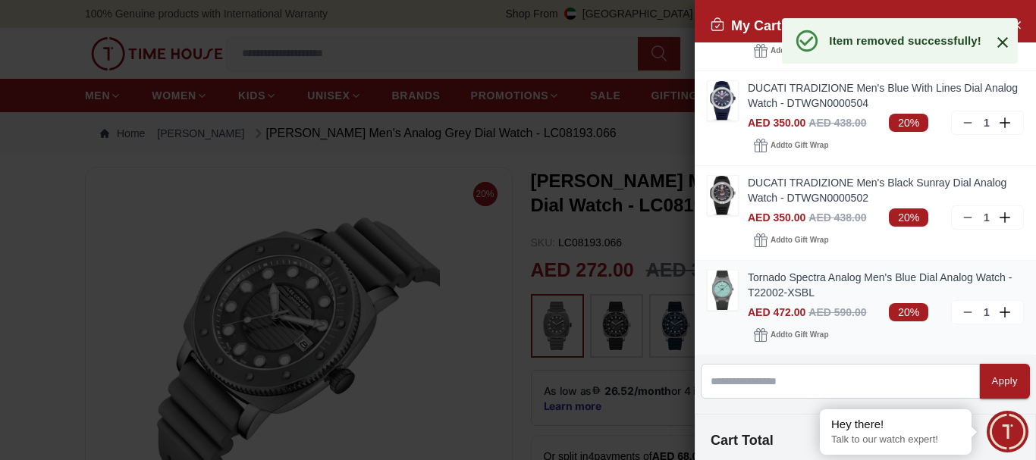
scroll to position [152, 0]
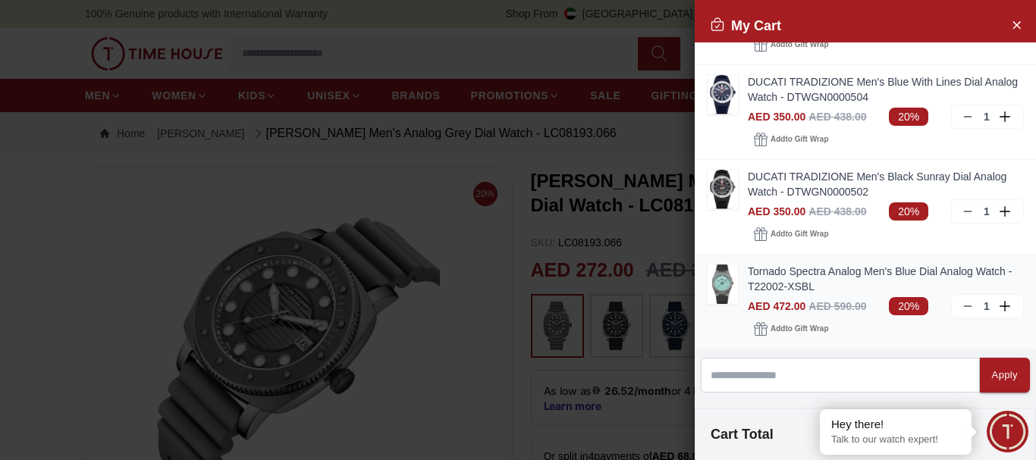
click at [962, 307] on icon at bounding box center [968, 306] width 12 height 12
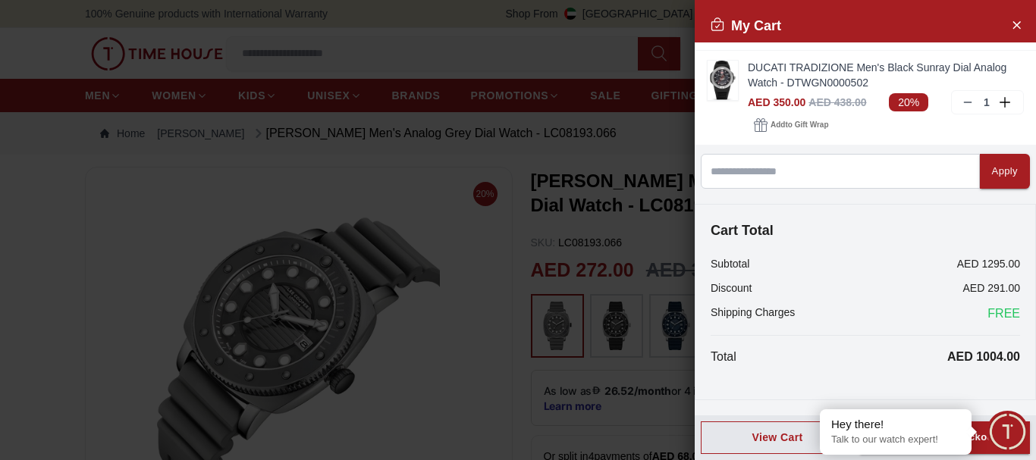
scroll to position [0, 0]
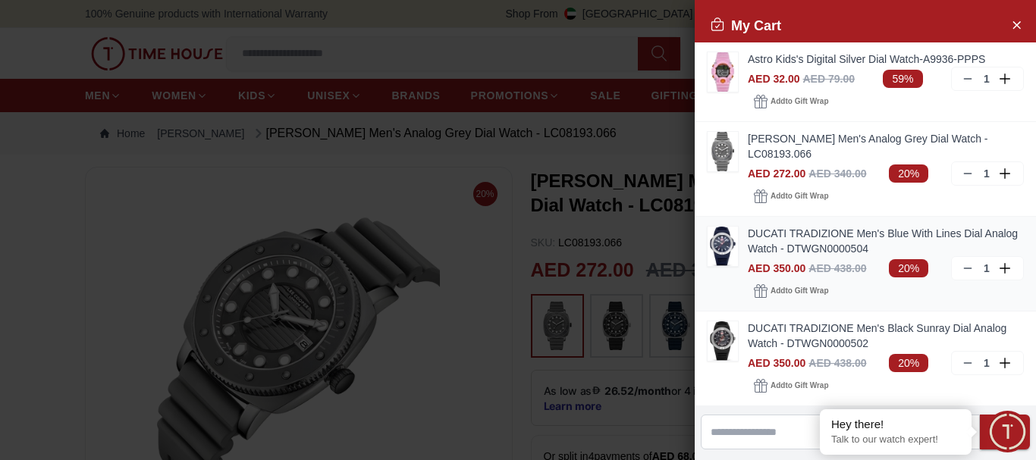
click at [951, 272] on div "1" at bounding box center [987, 268] width 73 height 24
click at [964, 363] on line at bounding box center [967, 363] width 7 height 0
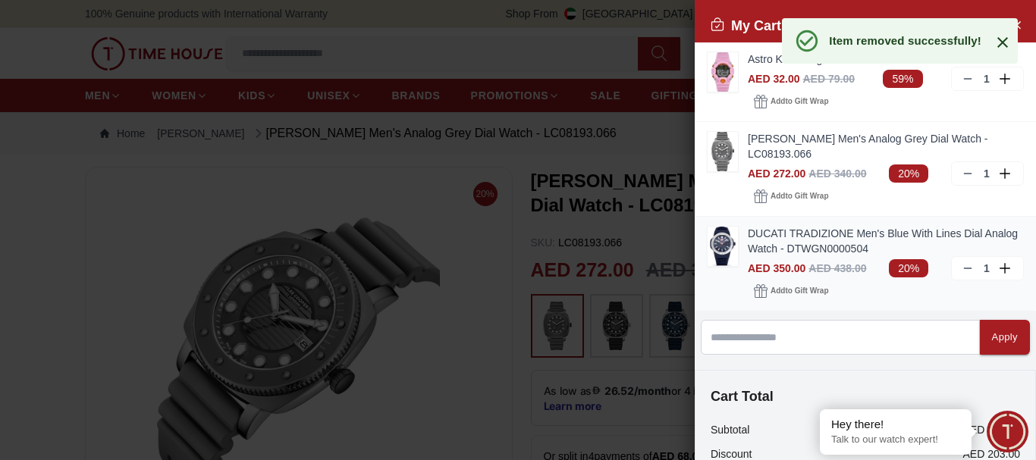
click at [962, 266] on icon at bounding box center [968, 268] width 12 height 12
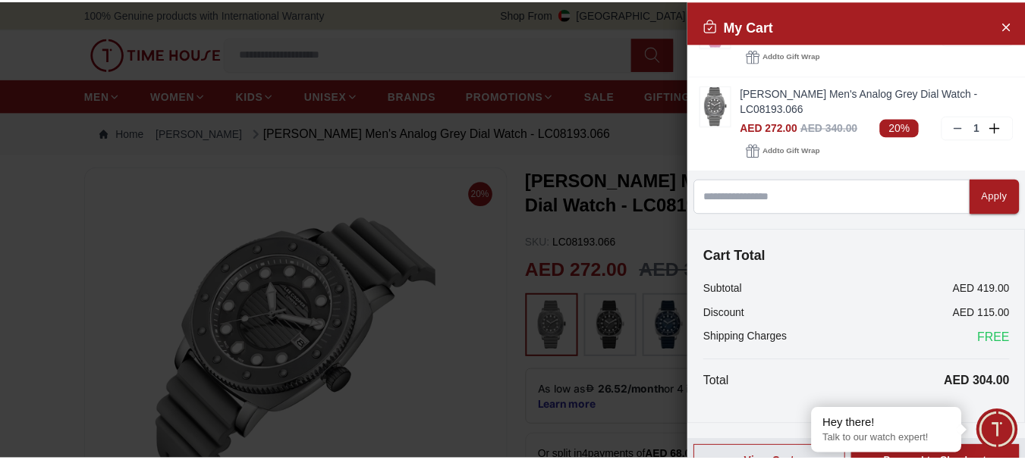
scroll to position [71, 0]
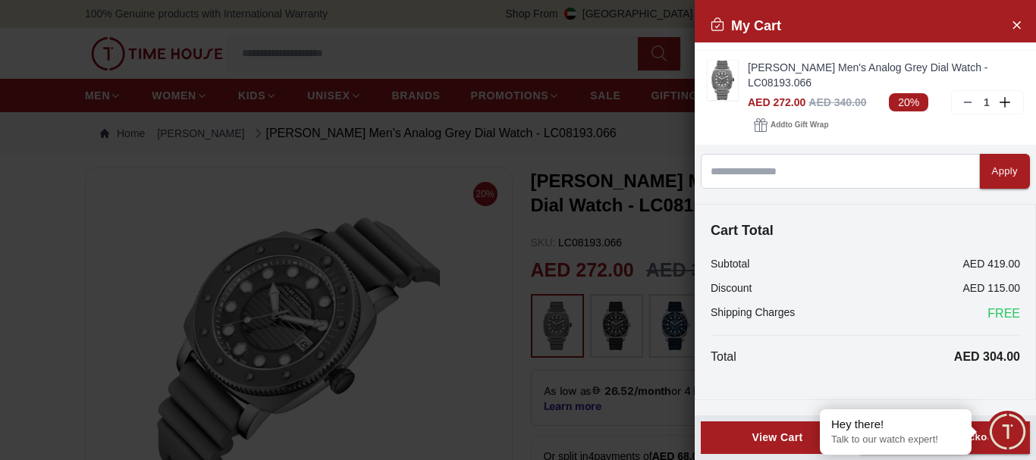
click at [792, 441] on div "View Cart" at bounding box center [777, 437] width 127 height 15
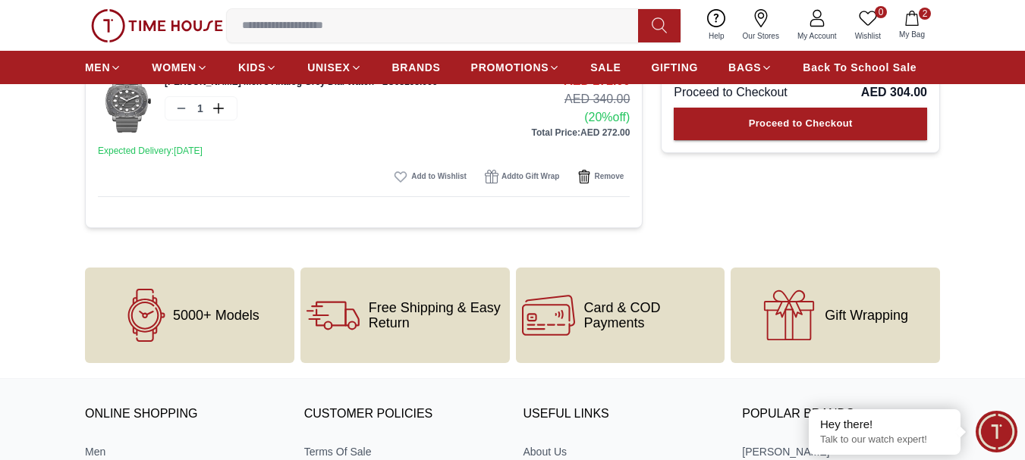
scroll to position [303, 0]
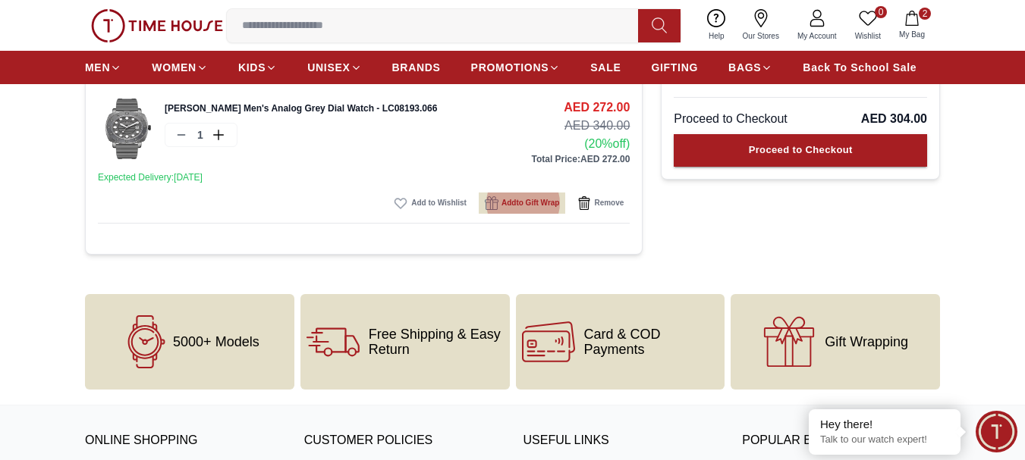
click at [523, 208] on span "Add to Gift Wrap" at bounding box center [530, 203] width 58 height 15
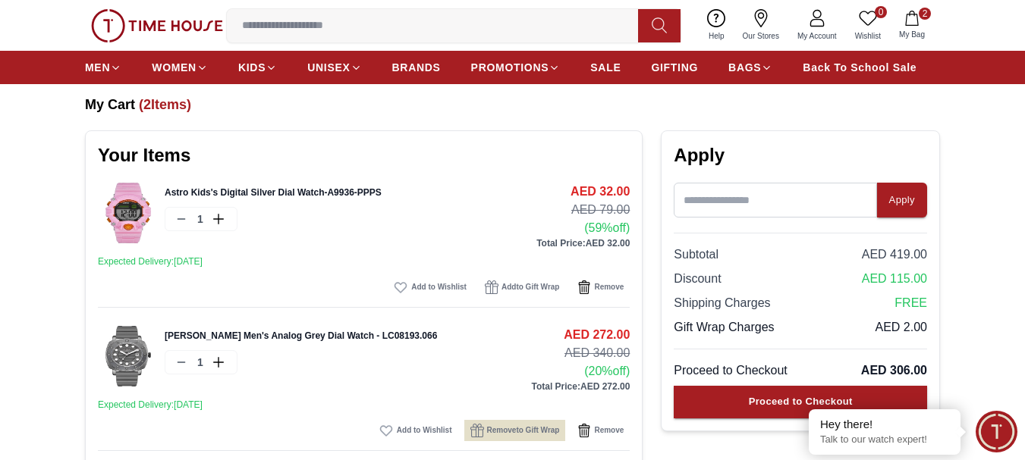
scroll to position [152, 0]
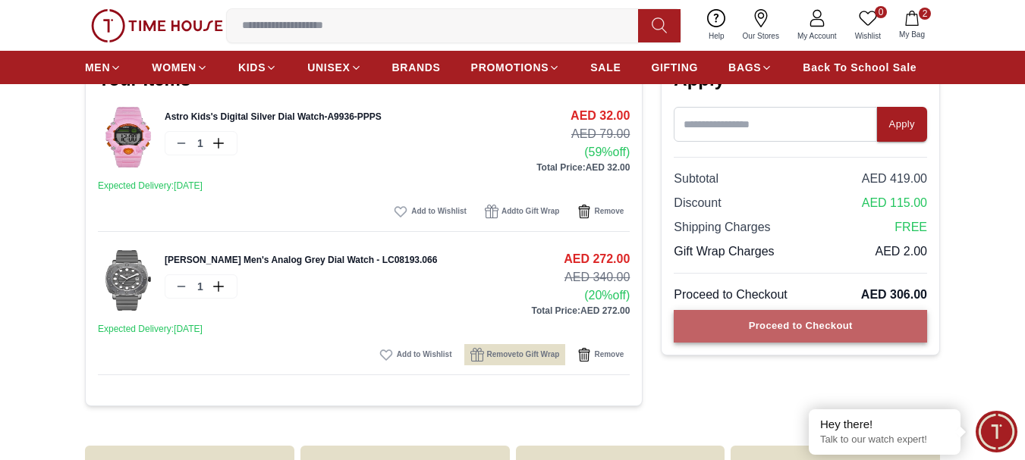
click at [825, 326] on div "Proceed to Checkout" at bounding box center [801, 326] width 104 height 17
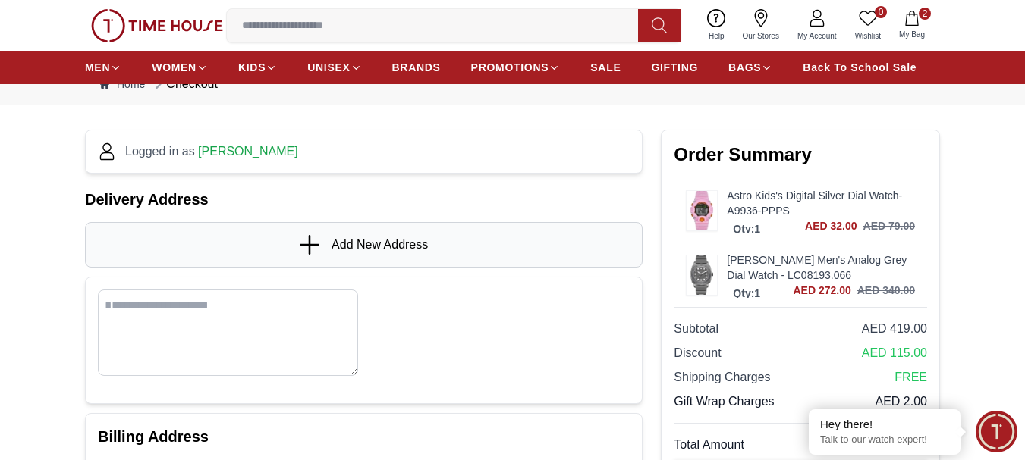
scroll to position [76, 0]
